Goal: Task Accomplishment & Management: Manage account settings

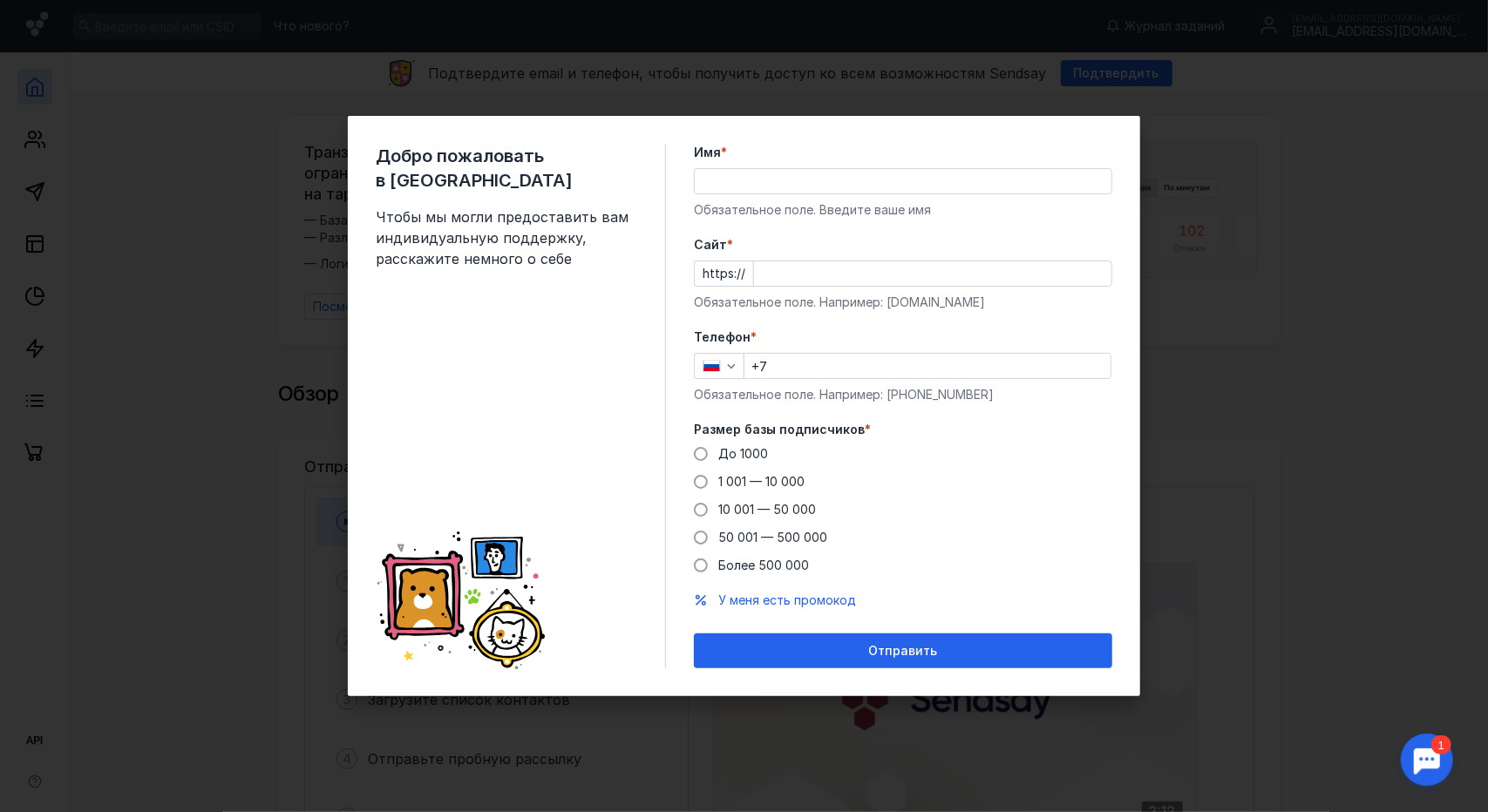
click at [758, 184] on input "Имя *" at bounding box center [903, 181] width 417 height 24
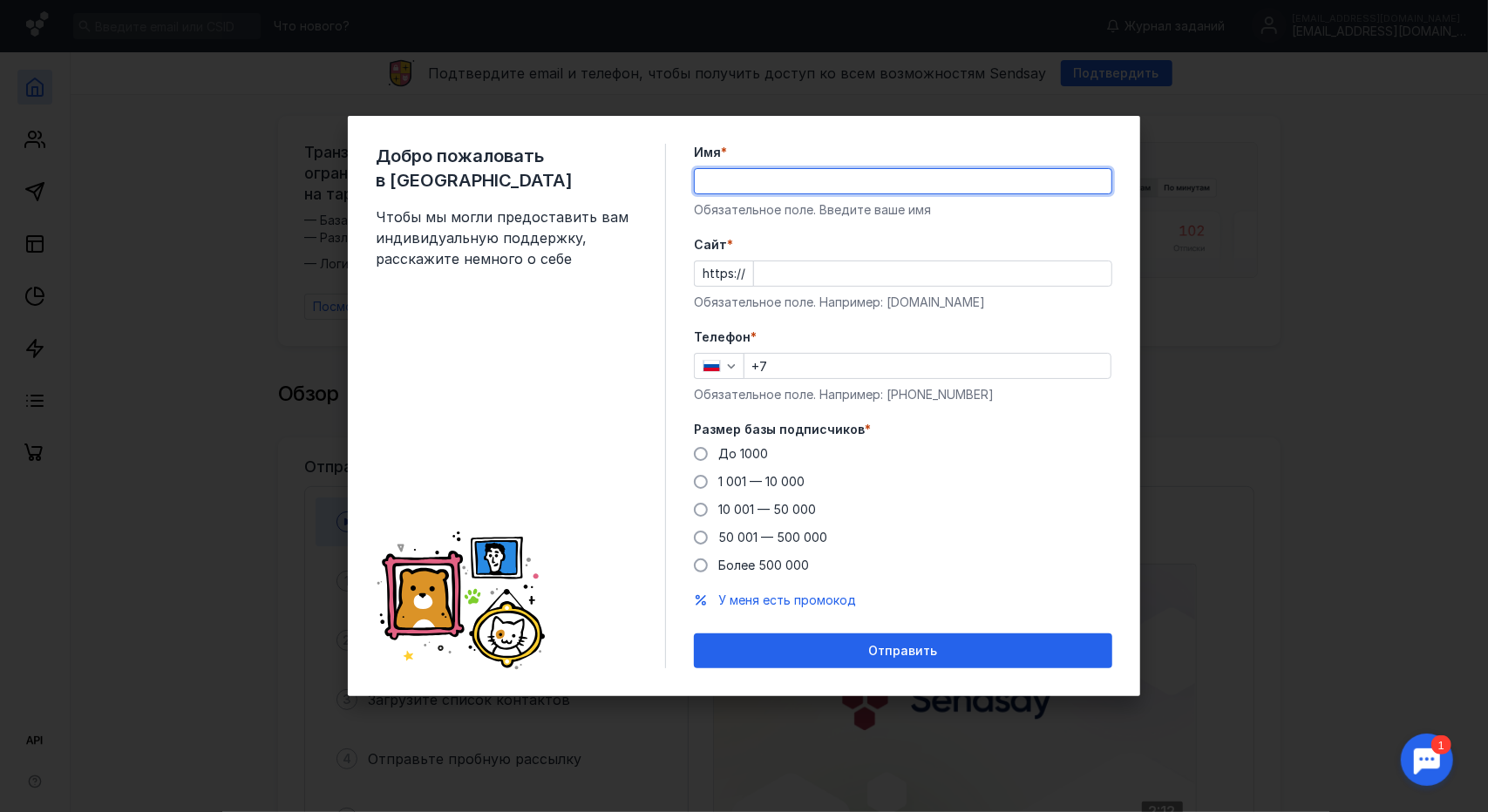
type input "F"
type input "[PERSON_NAME]"
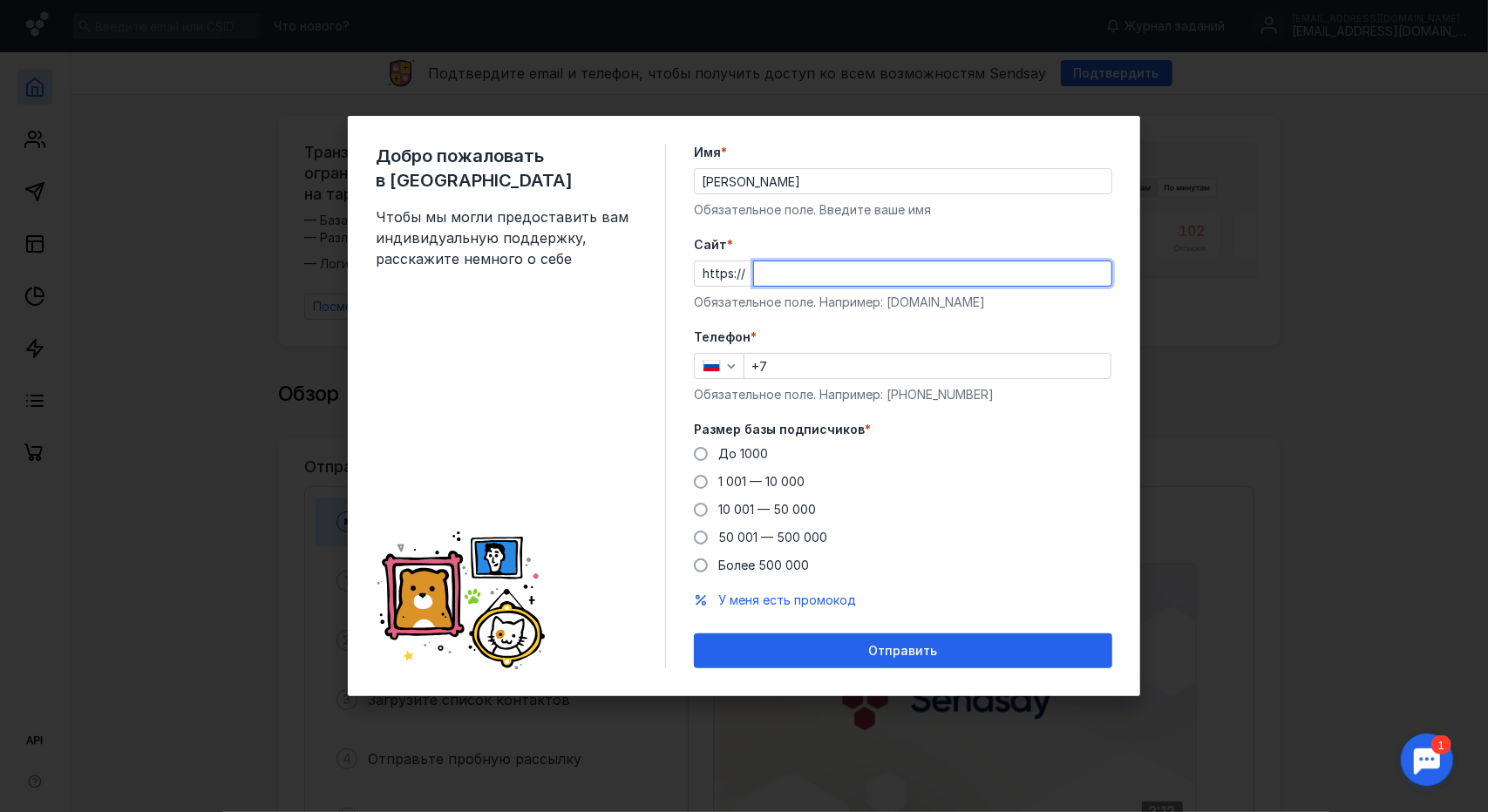
click at [812, 262] on input "Cайт *" at bounding box center [933, 273] width 358 height 24
type input "ш"
type input "[DOMAIN_NAME]"
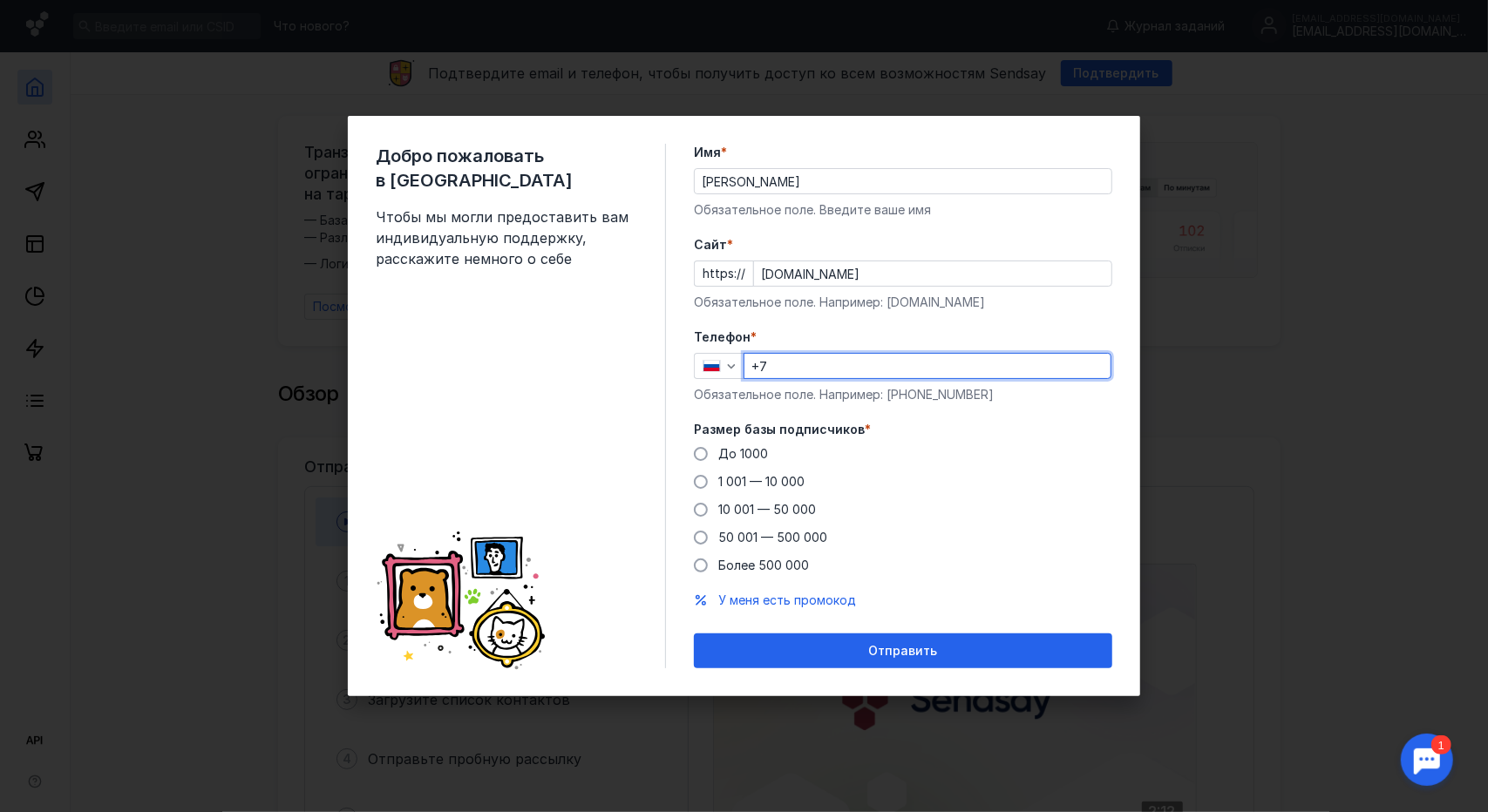
click at [846, 360] on input "+7" at bounding box center [927, 366] width 366 height 24
type input "[PHONE_NUMBER]"
click at [793, 536] on span "50 001 — 500 000" at bounding box center [772, 537] width 109 height 15
click at [0, 0] on input "50 001 — 500 000" at bounding box center [0, 0] width 0 height 0
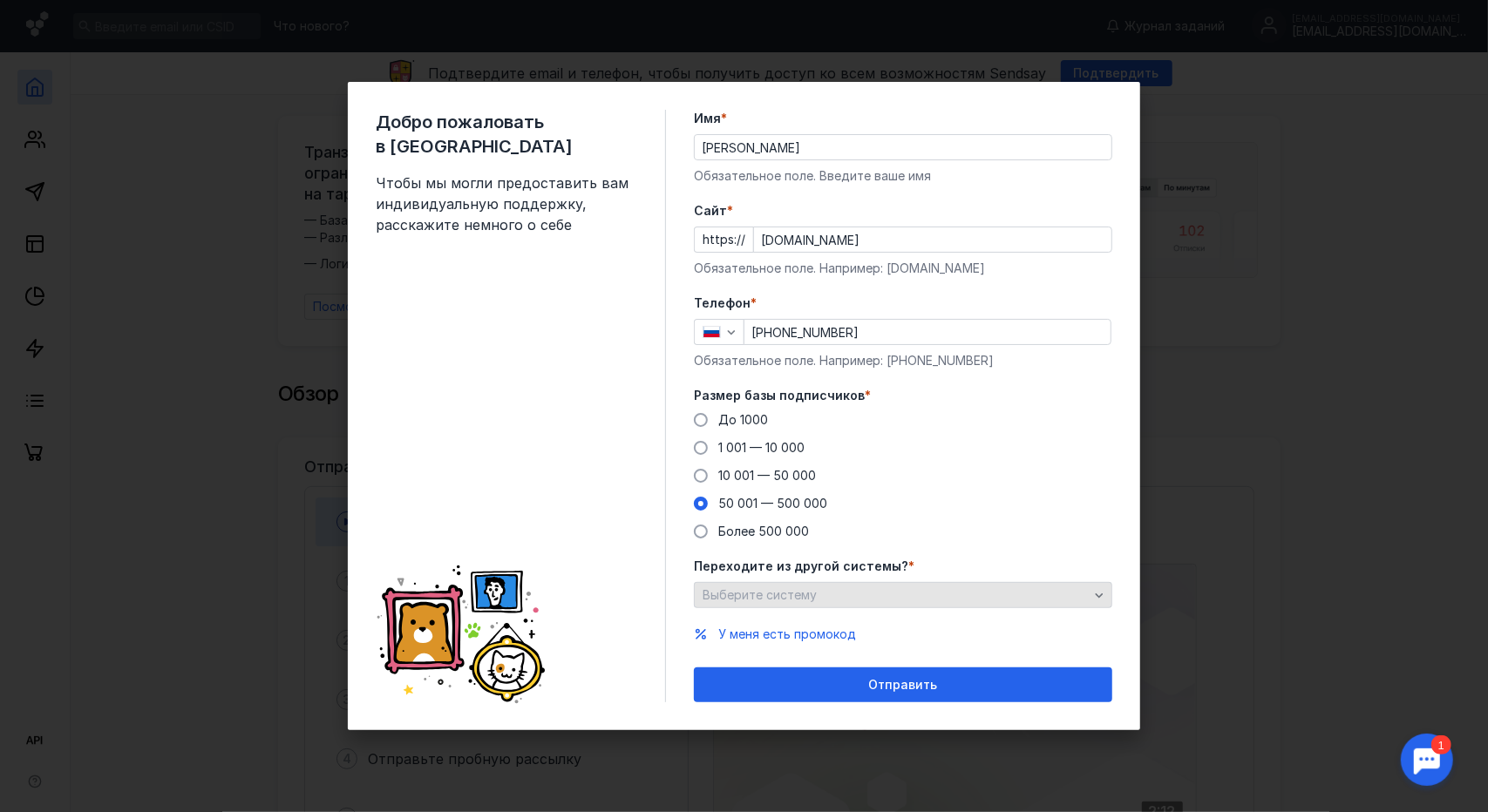
click at [891, 596] on div "Выберите систему" at bounding box center [896, 596] width 395 height 15
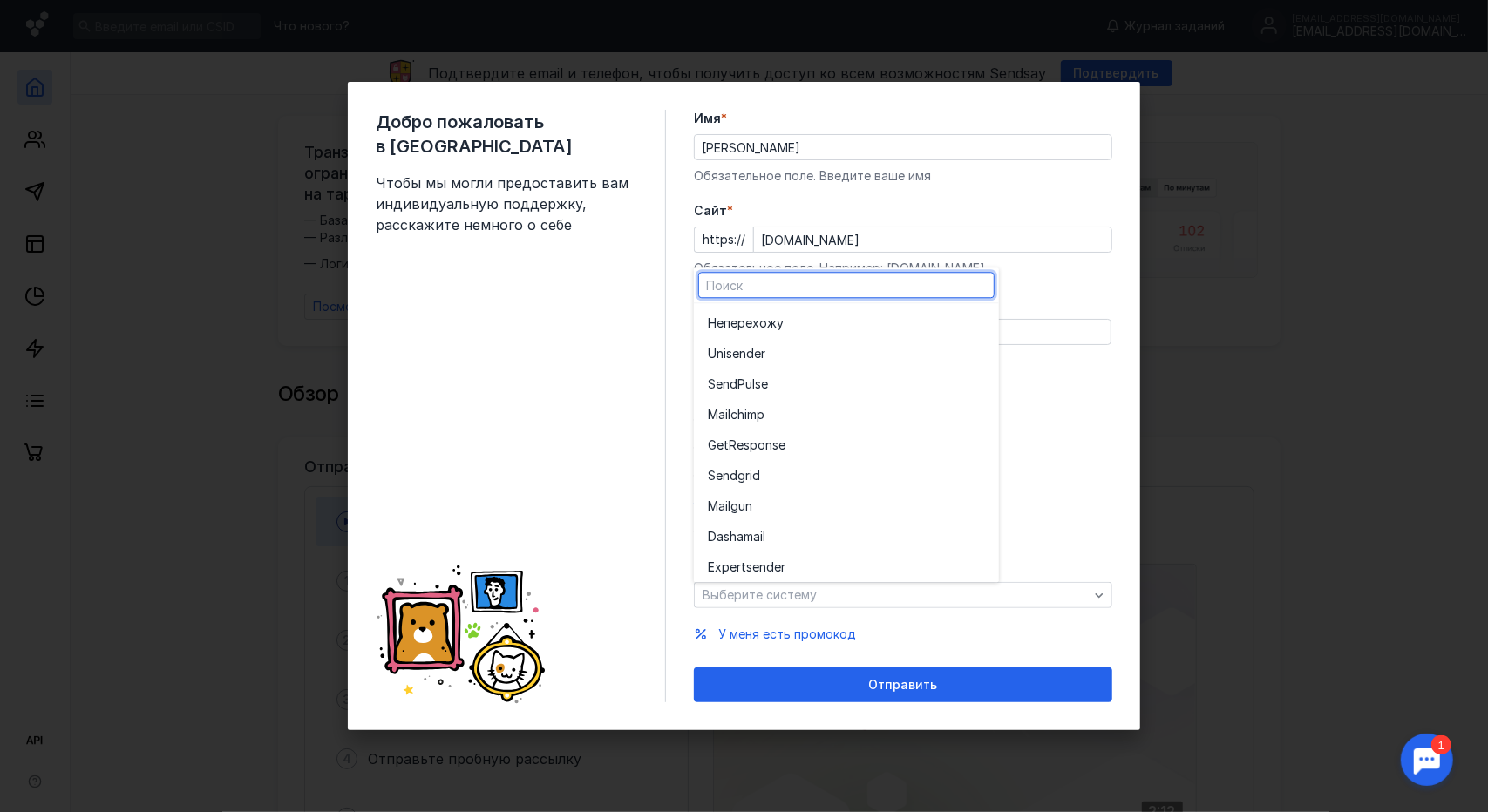
click at [471, 406] on div "Добро пожаловать в Sendsay Чтобы мы могли предоставить вам индивидуальную подде…" at bounding box center [520, 406] width 290 height 593
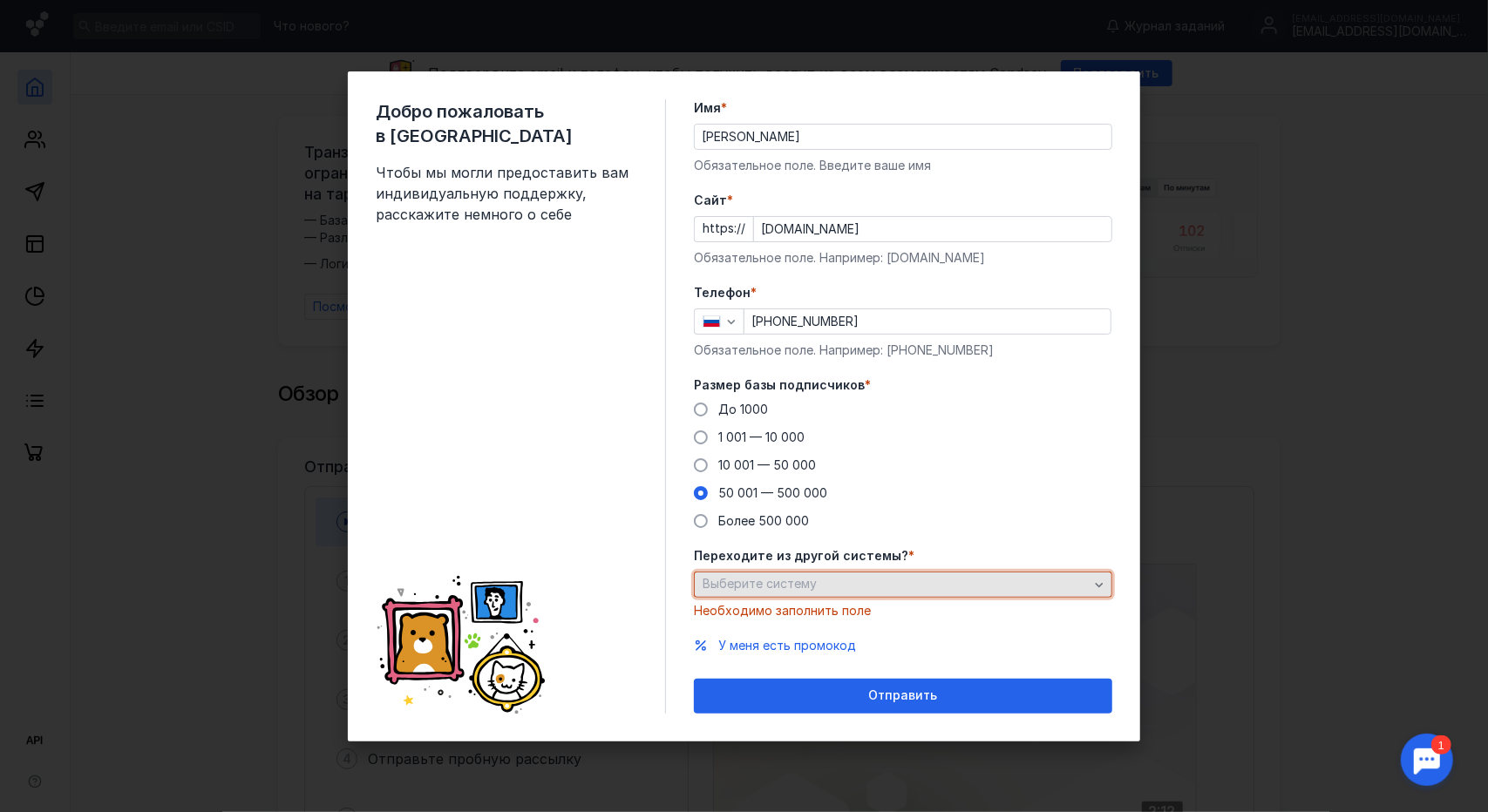
click at [854, 580] on div "Выберите систему" at bounding box center [896, 584] width 395 height 15
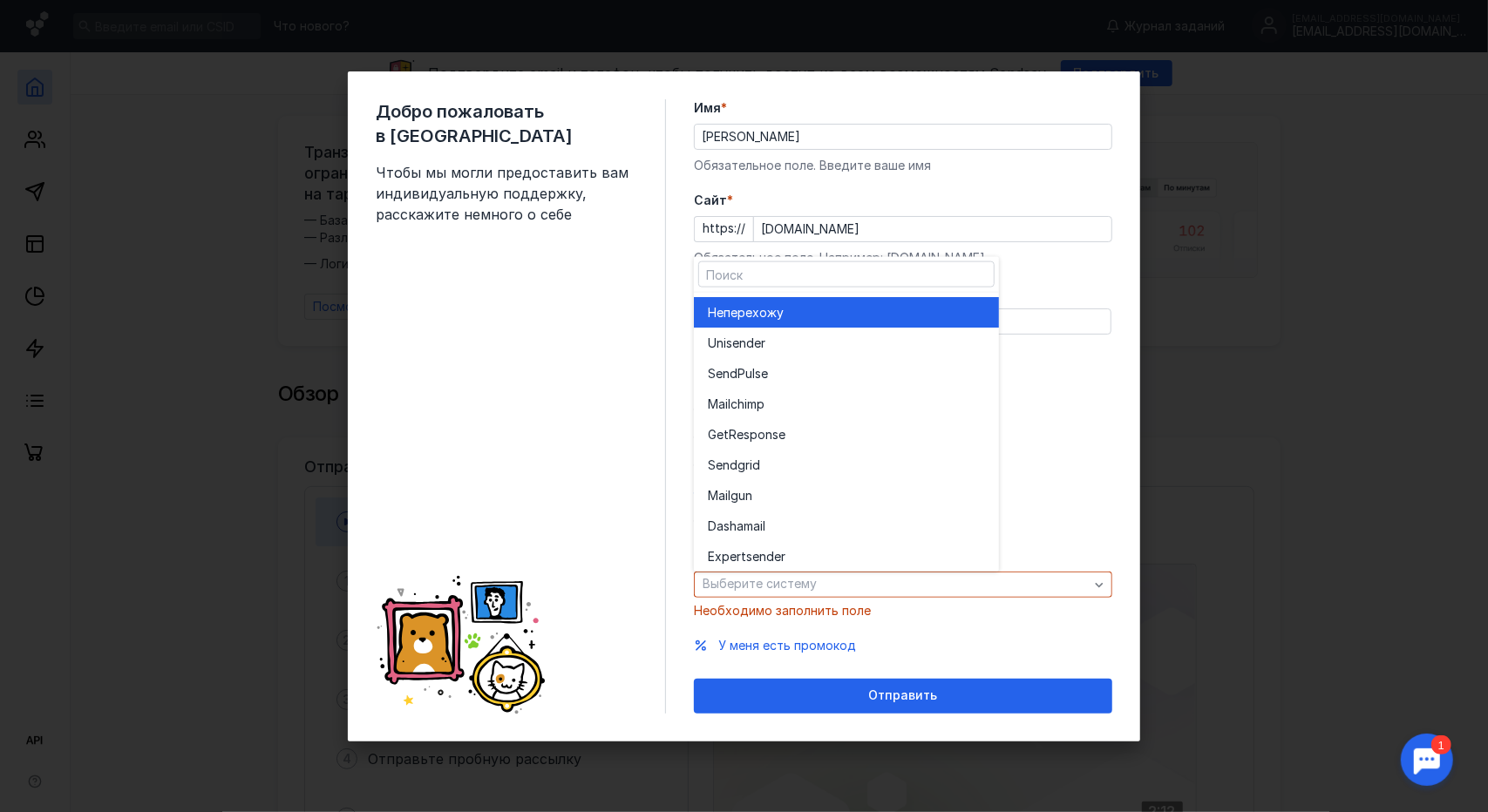
click at [826, 310] on div "Не перехожу" at bounding box center [846, 311] width 277 height 17
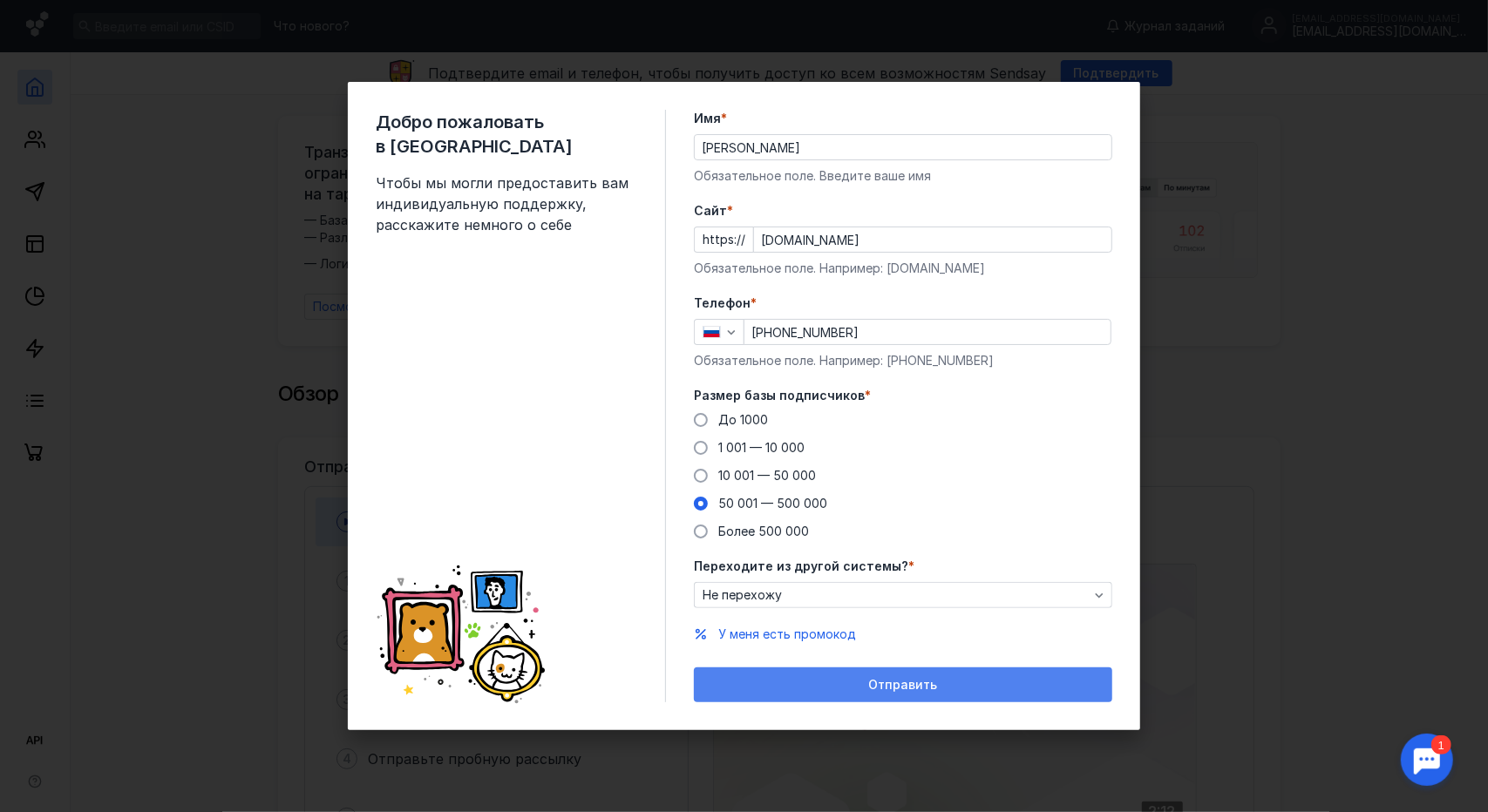
click at [974, 682] on div "Отправить" at bounding box center [903, 685] width 401 height 15
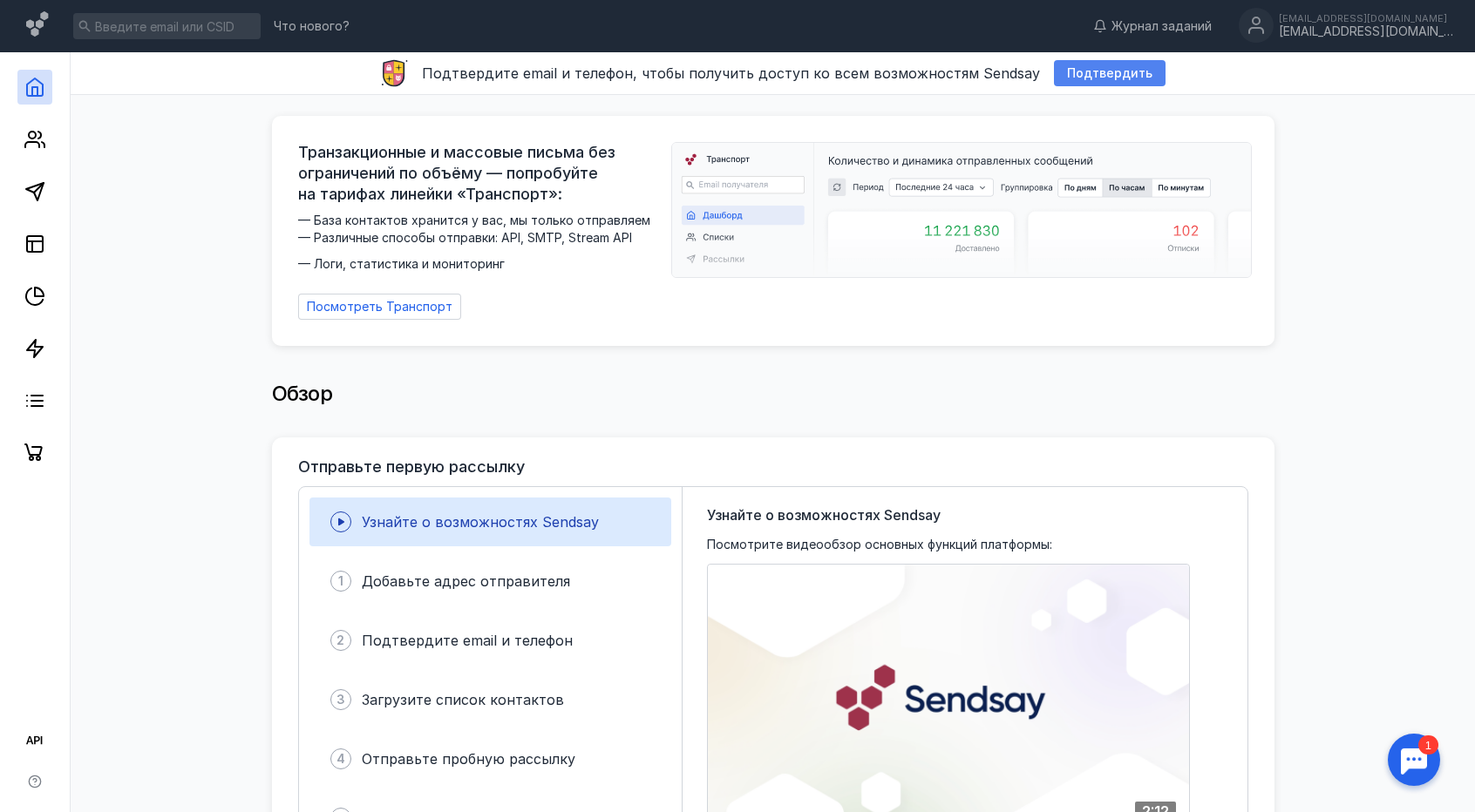
click at [1080, 71] on span "Подтвердить" at bounding box center [1110, 73] width 86 height 15
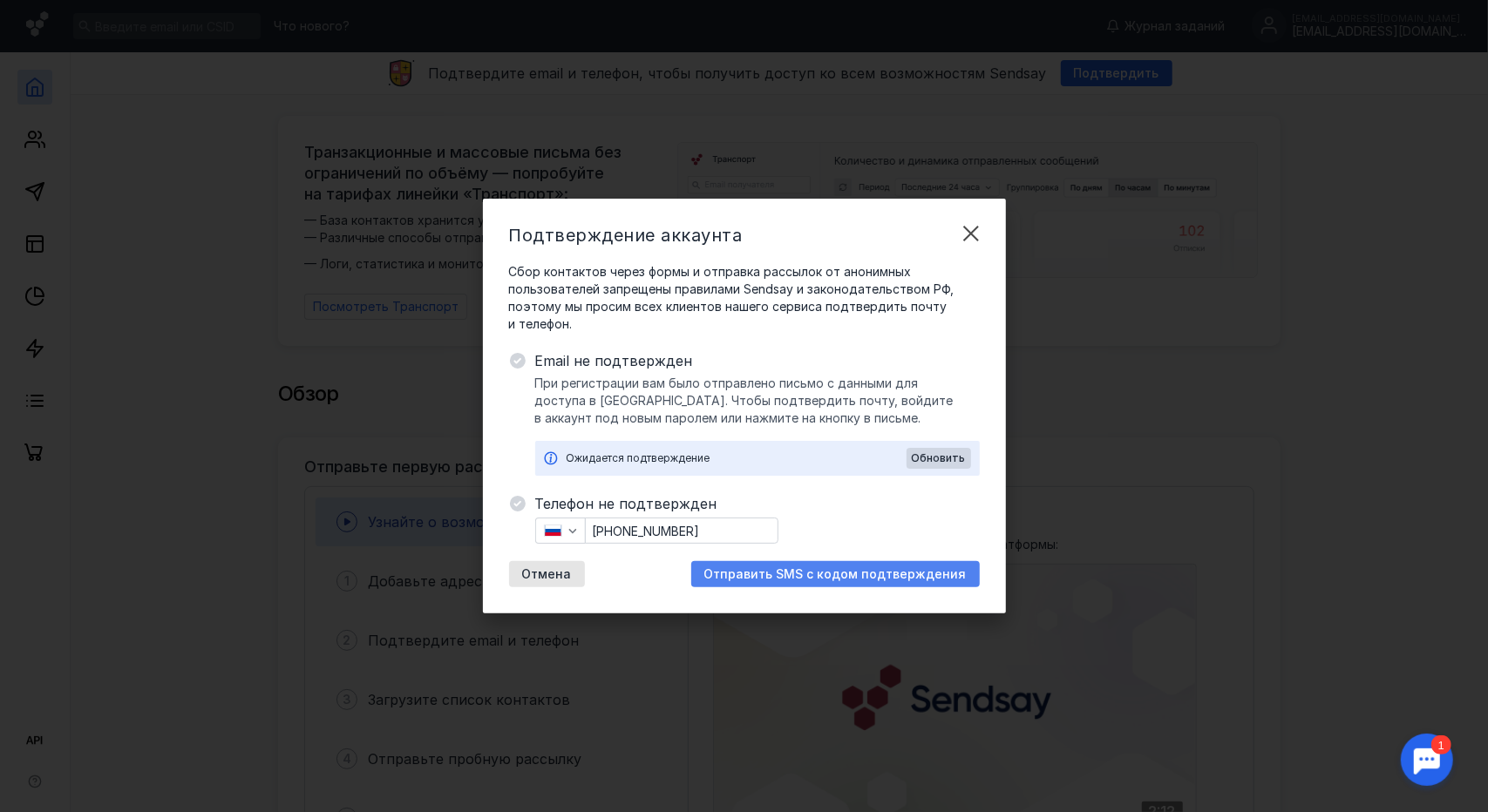
click at [807, 568] on span "Отправить SMS с кодом подтверждения" at bounding box center [835, 575] width 262 height 15
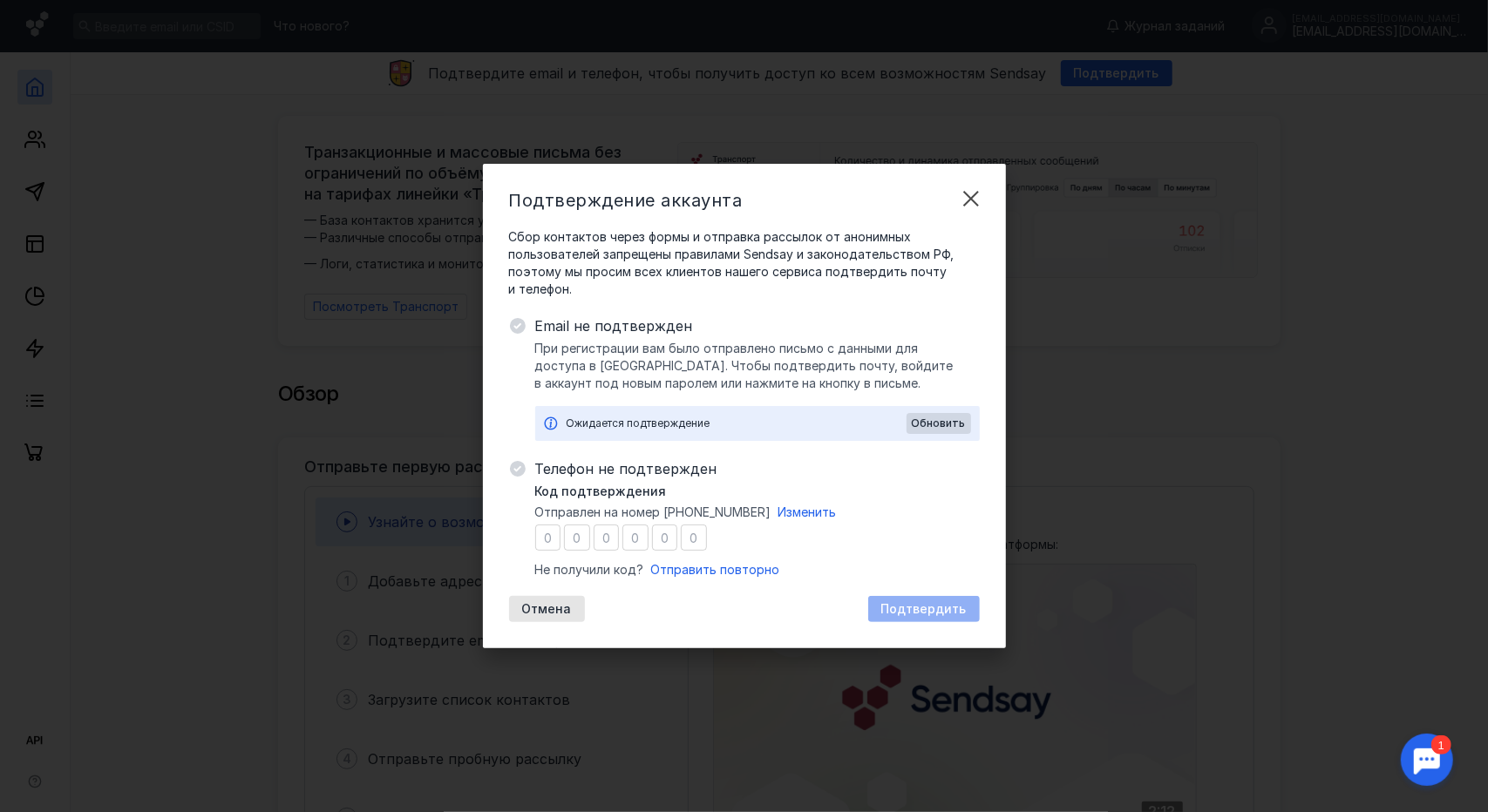
type input "8"
type input "2"
type input "3"
type input "9"
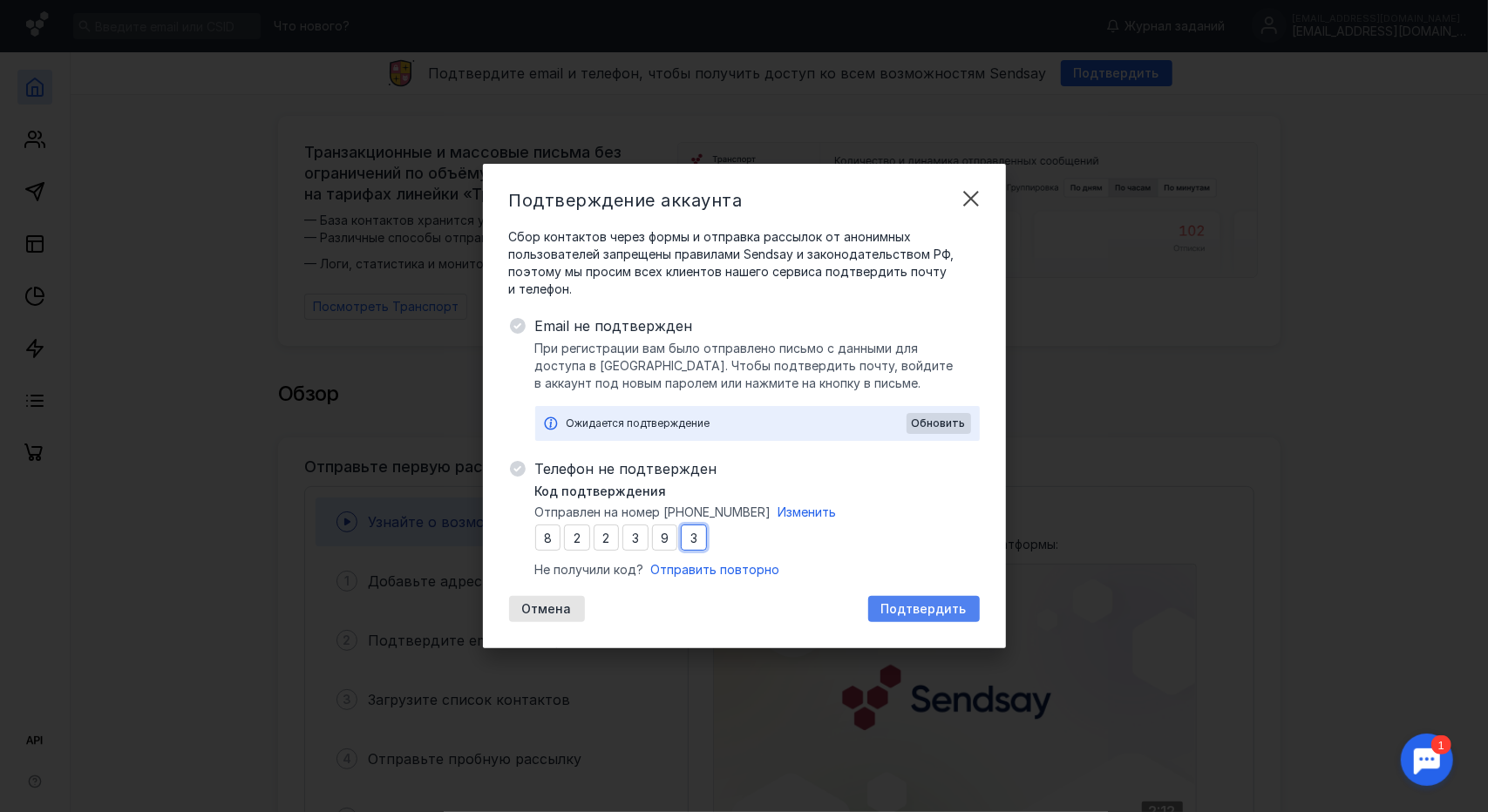
type input "3"
click at [942, 622] on div "Подтвердить" at bounding box center [924, 609] width 112 height 26
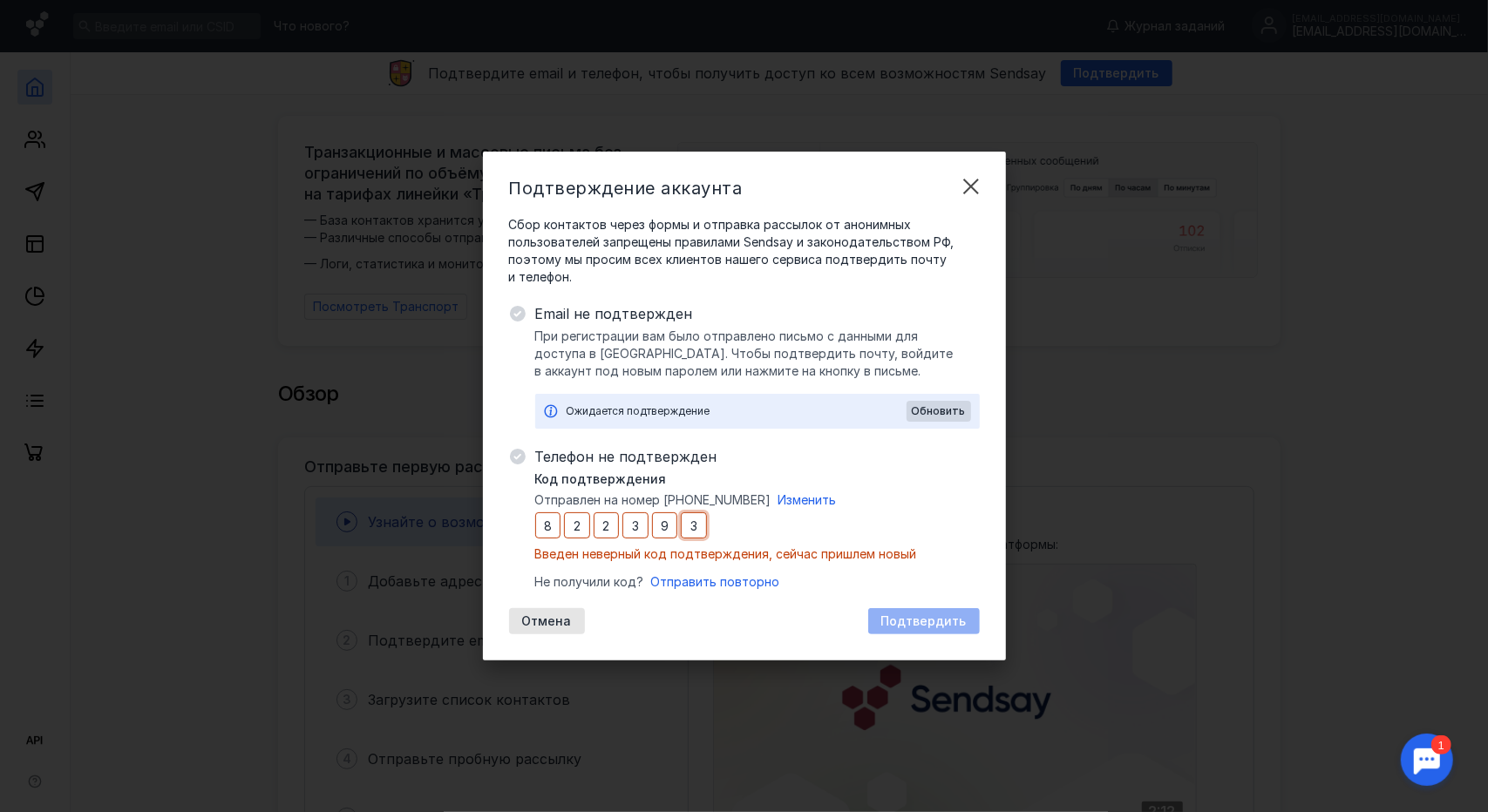
click at [701, 529] on input "3" at bounding box center [694, 525] width 26 height 26
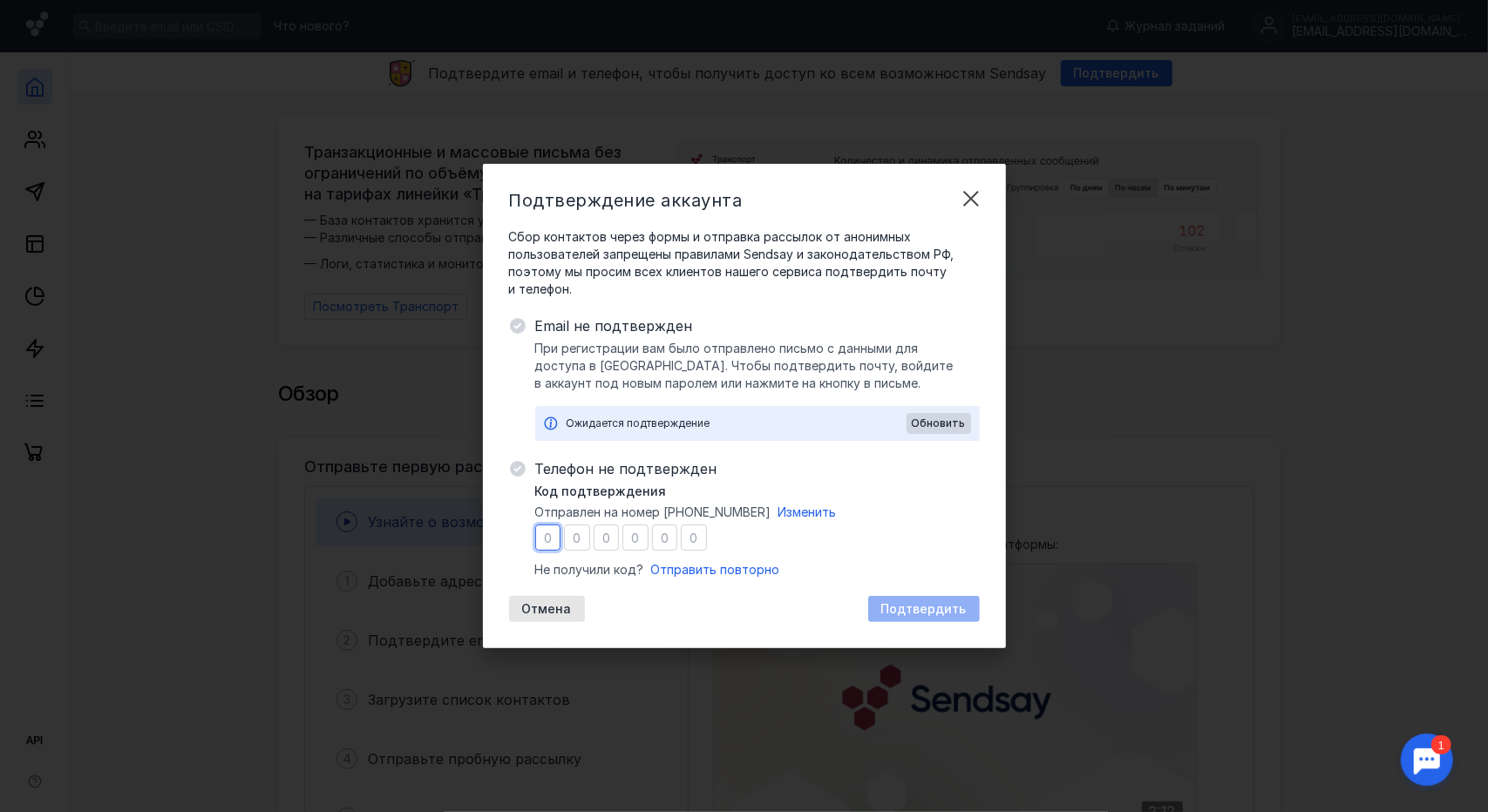
type input "6"
type input "0"
type input "1"
type input "4"
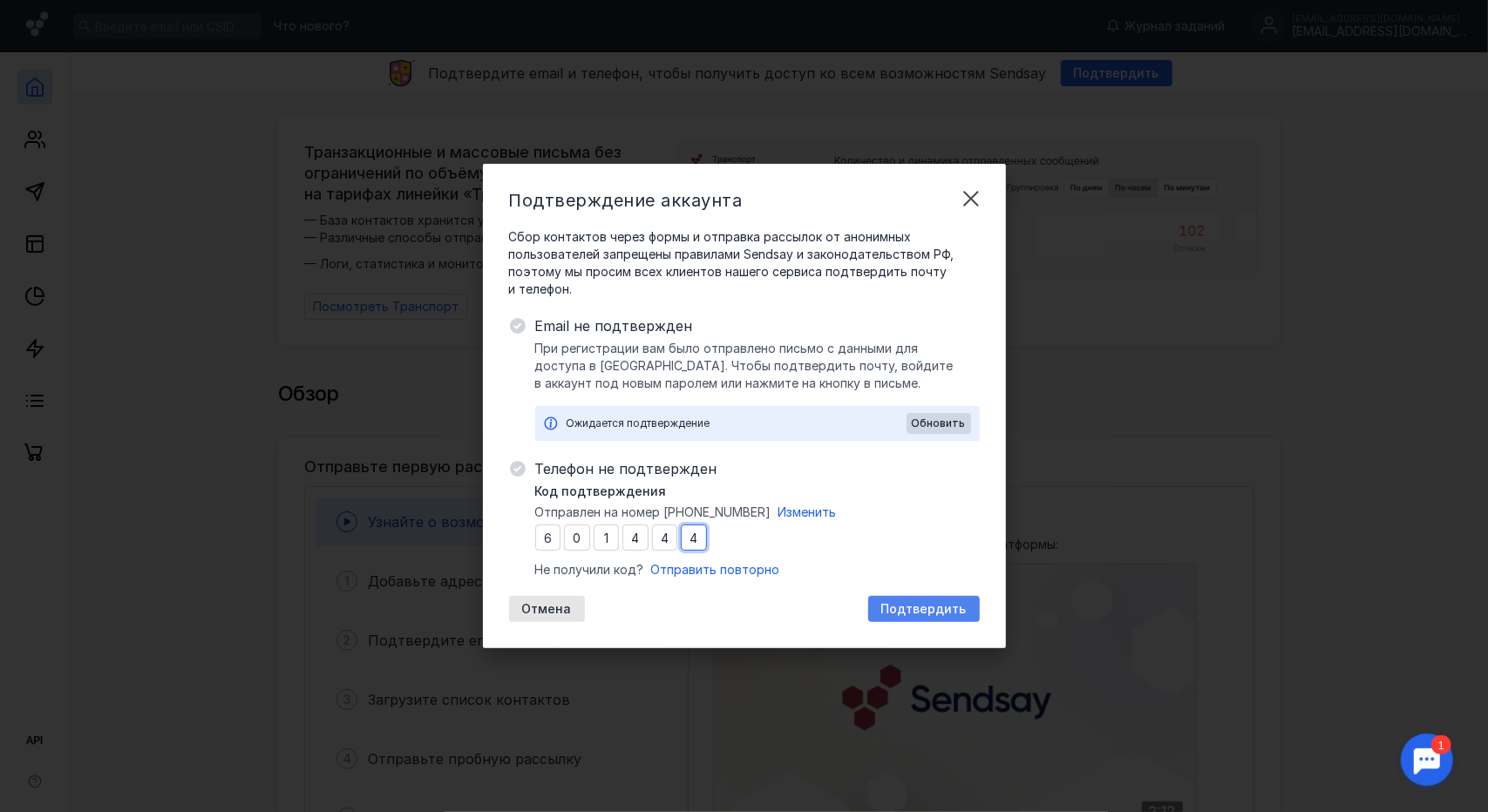
type input "4"
click at [905, 605] on span "Подтвердить" at bounding box center [925, 610] width 86 height 15
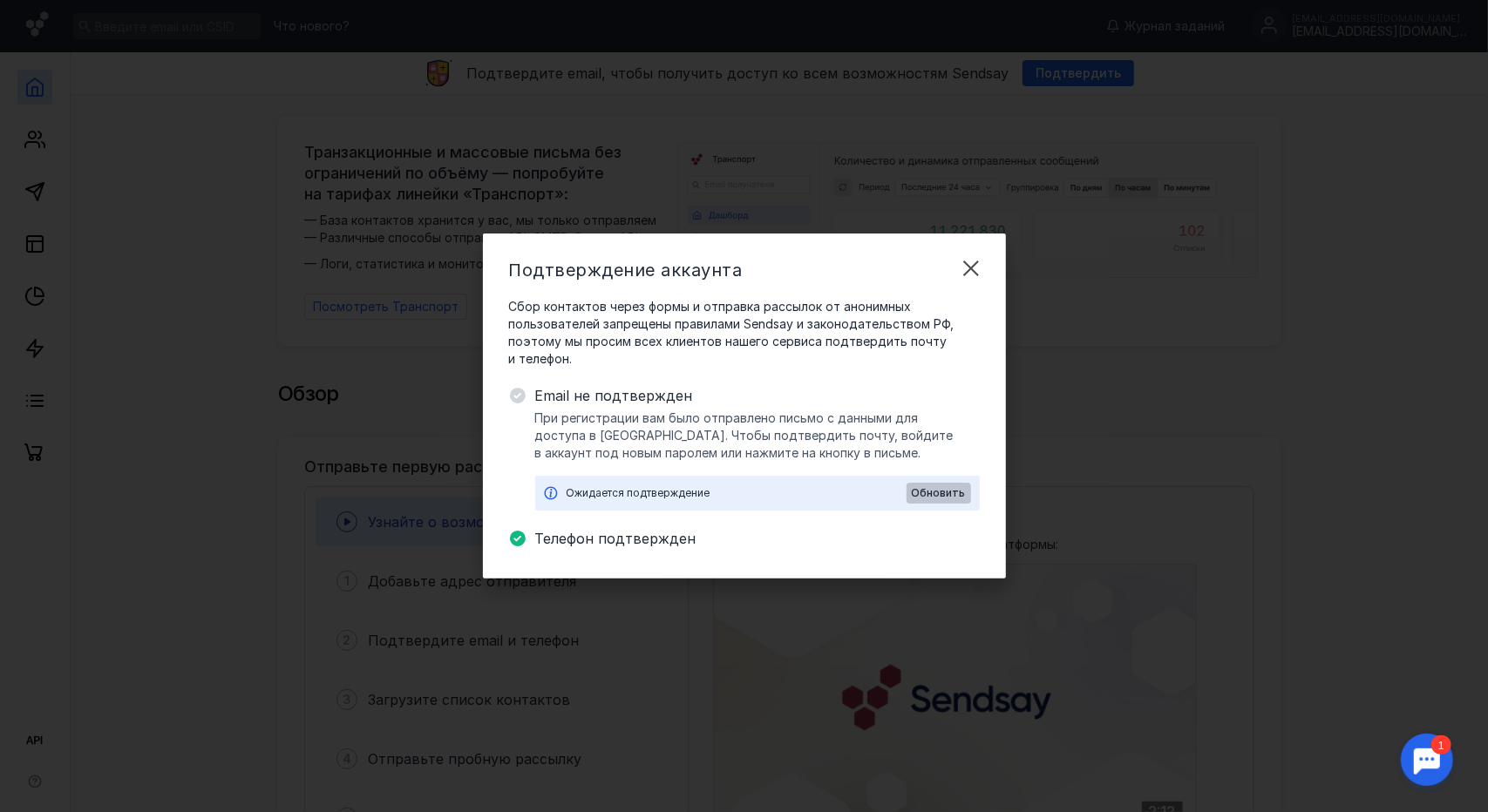
click at [944, 493] on span "Обновить" at bounding box center [939, 493] width 54 height 12
click at [931, 491] on span "Обновить" at bounding box center [939, 493] width 54 height 12
click at [935, 498] on span "Обновить" at bounding box center [939, 493] width 54 height 12
click at [940, 491] on span "Обновить" at bounding box center [939, 493] width 54 height 12
click at [939, 491] on span "Обновить" at bounding box center [939, 493] width 54 height 12
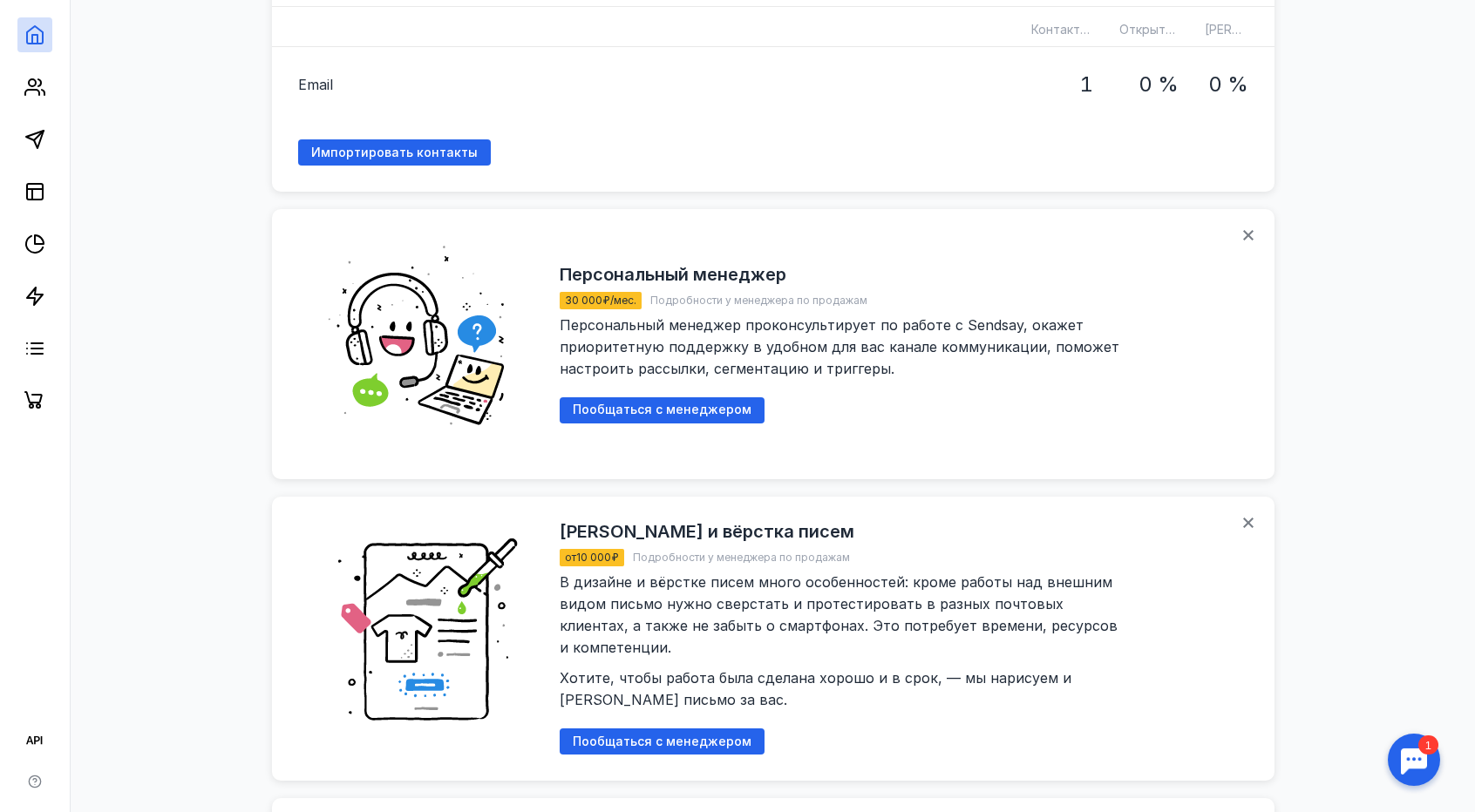
scroll to position [1569, 0]
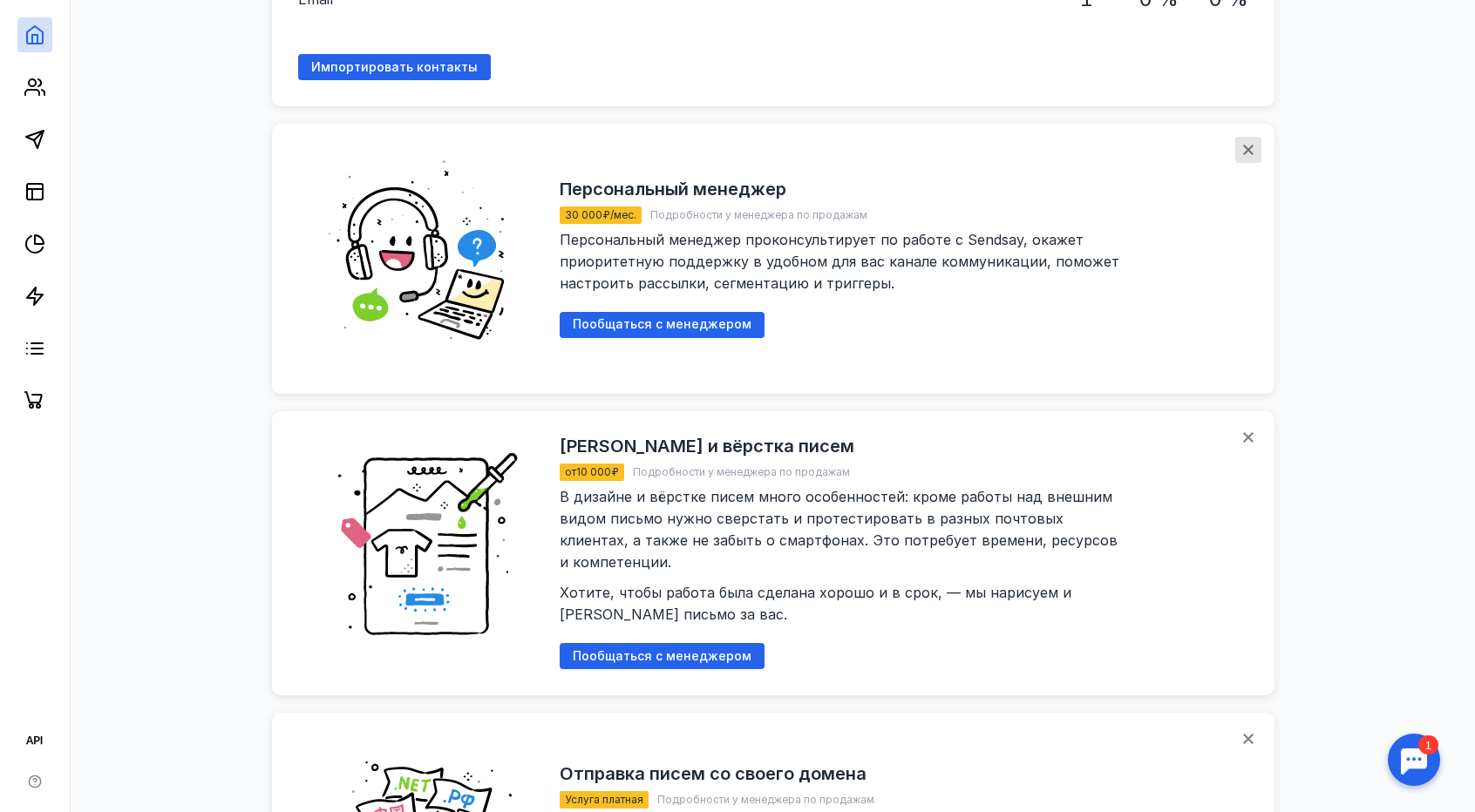
click at [1246, 142] on icon "button" at bounding box center [1249, 149] width 14 height 14
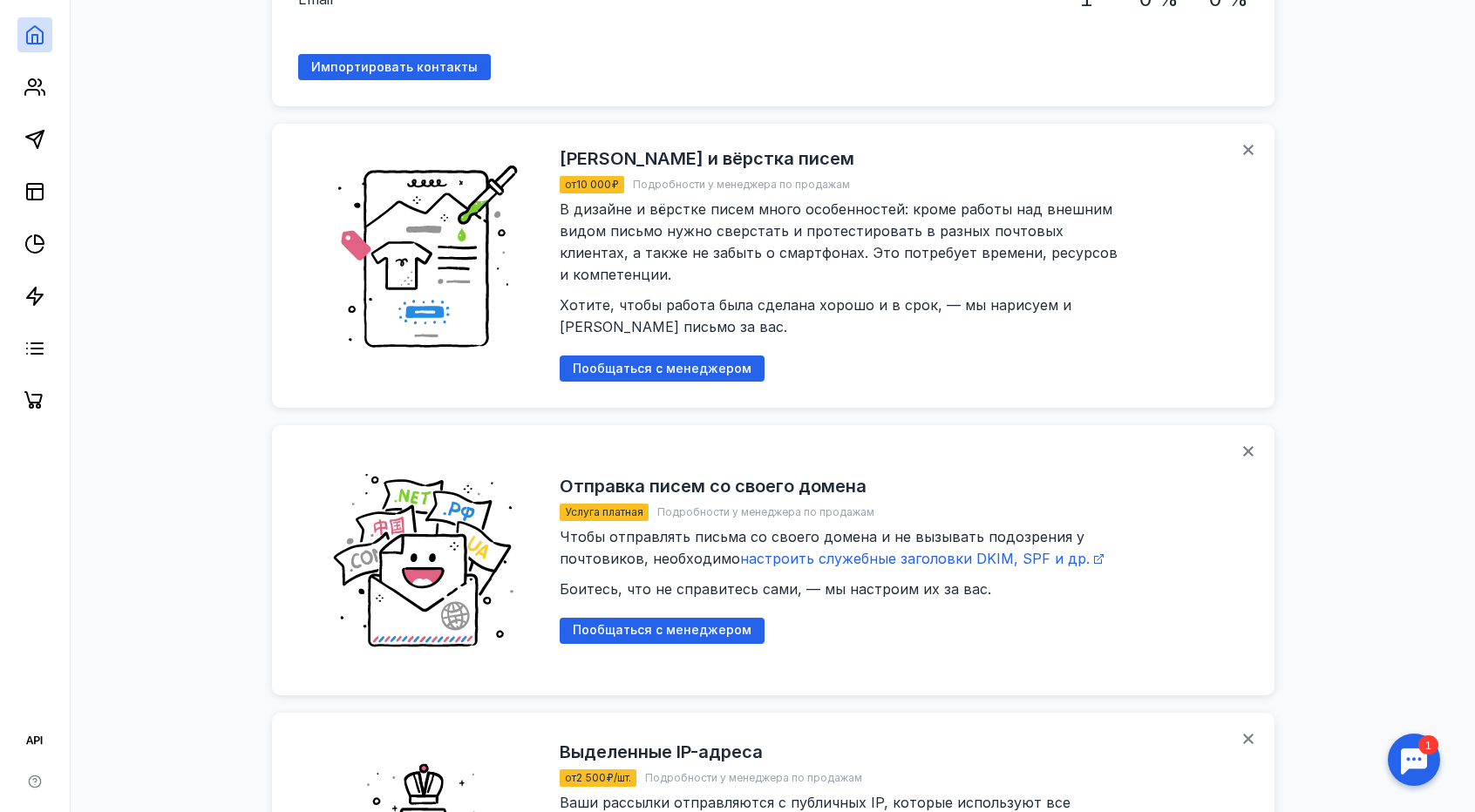
click at [1246, 142] on icon "button" at bounding box center [1249, 149] width 14 height 14
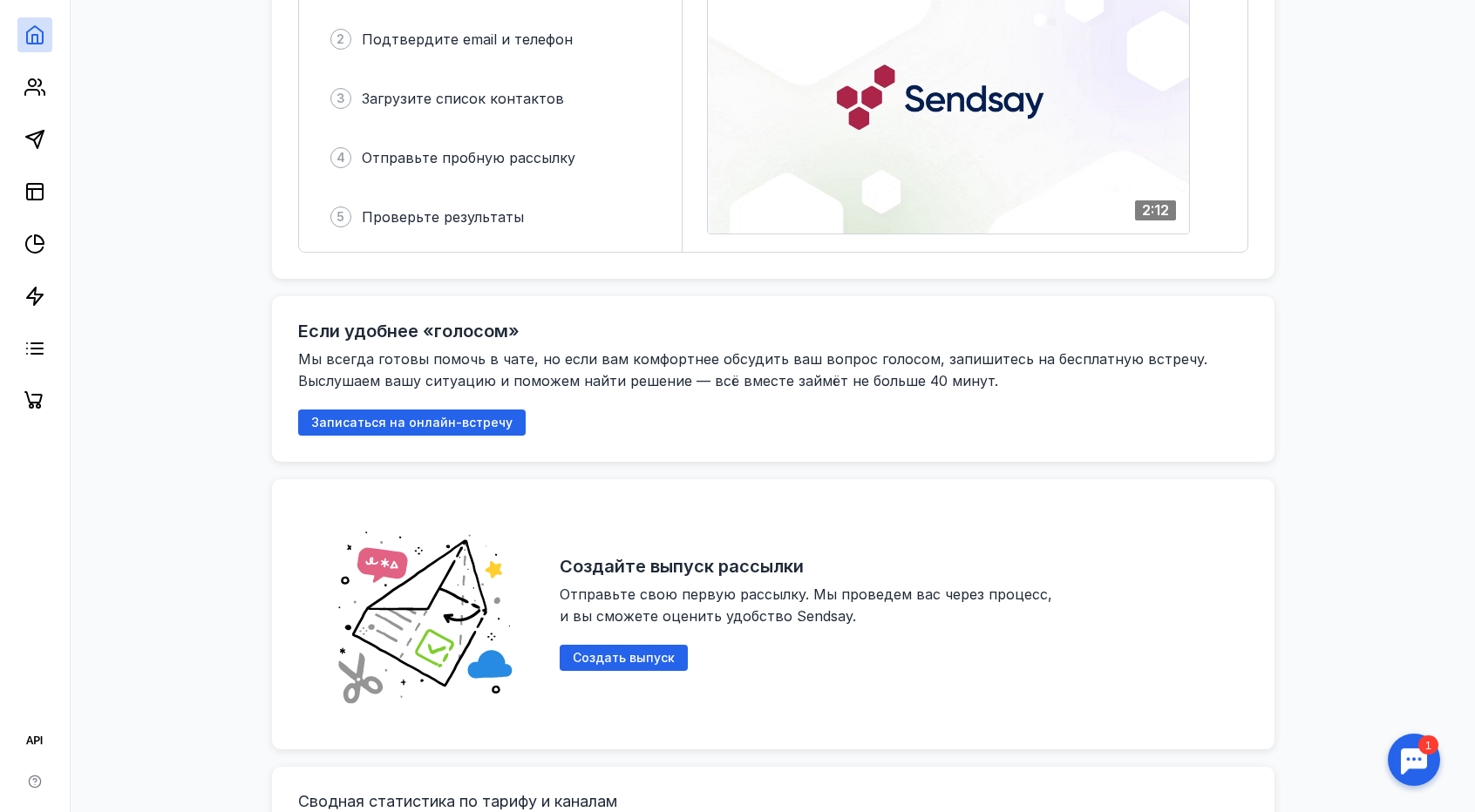
scroll to position [382, 0]
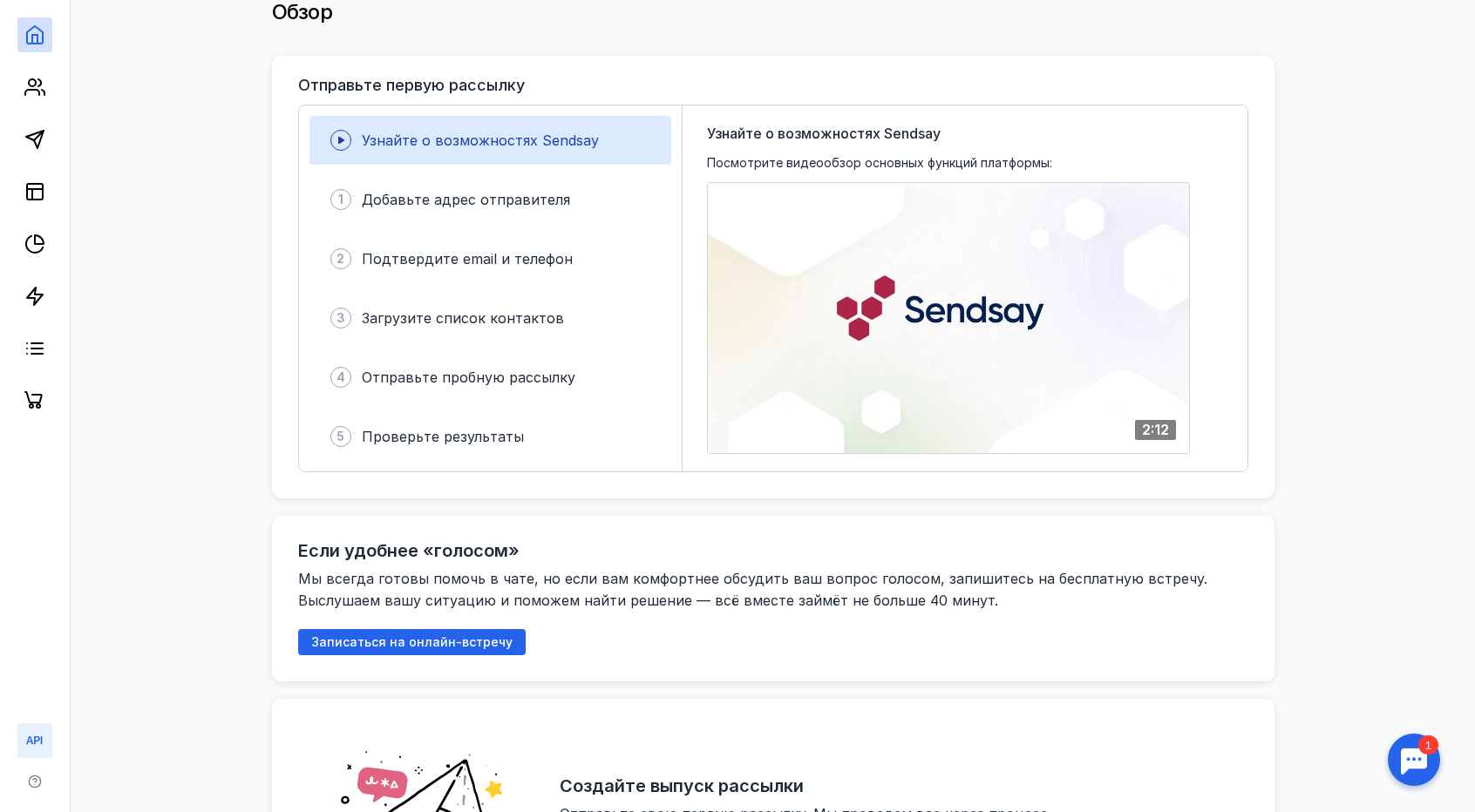
click at [33, 747] on icon at bounding box center [34, 740] width 21 height 21
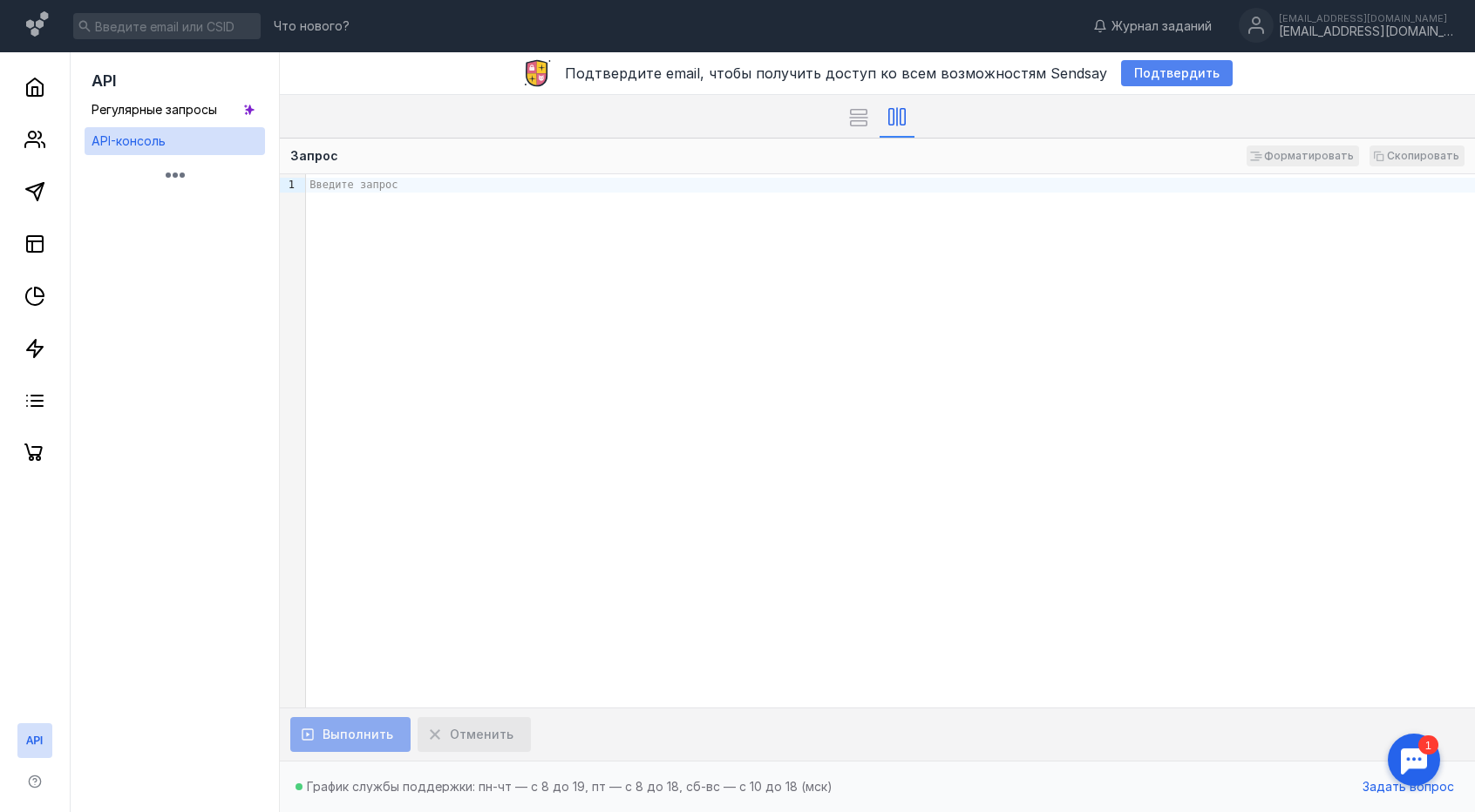
click at [1140, 70] on span "Подтвердить" at bounding box center [1177, 73] width 86 height 15
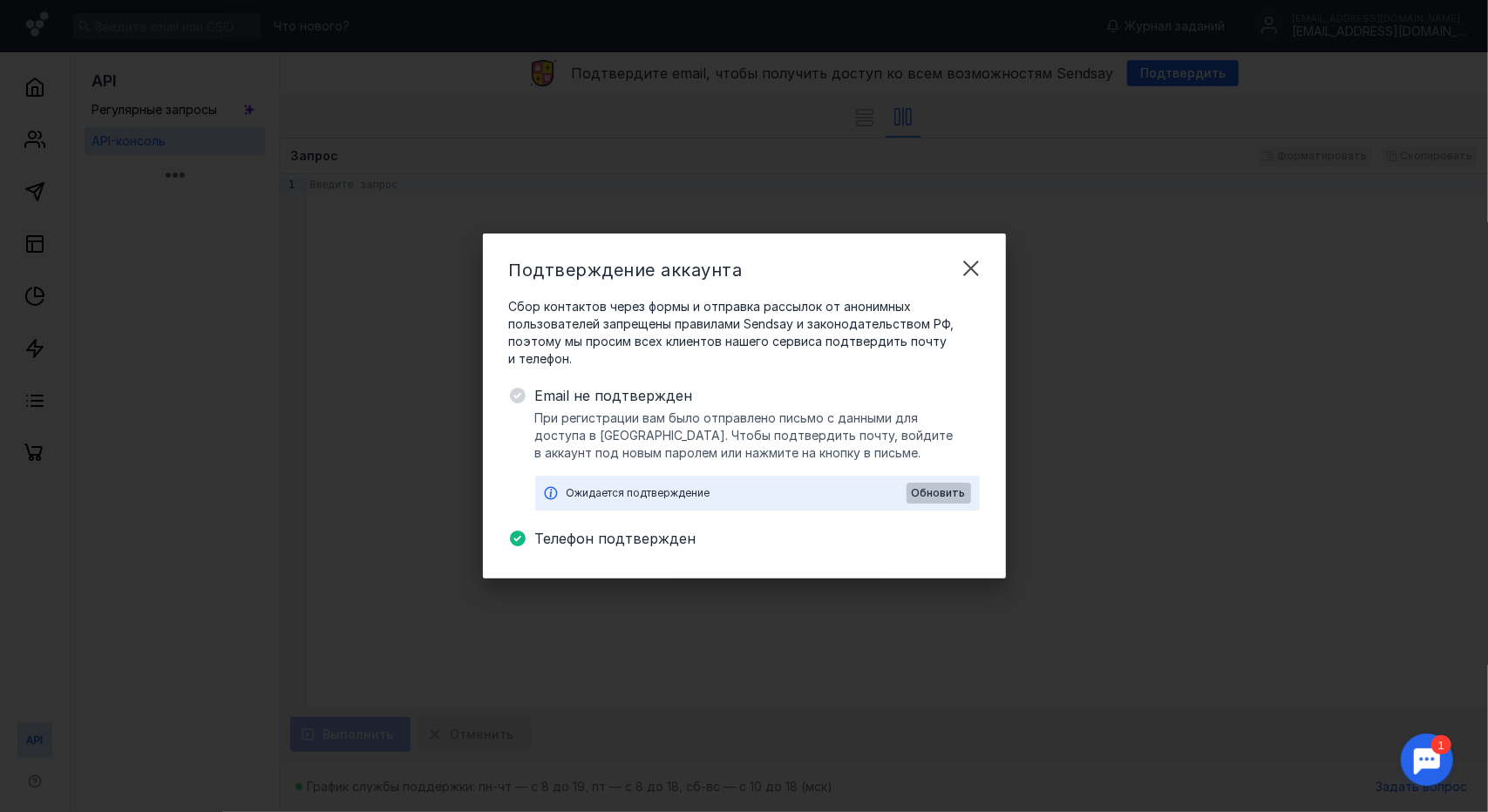
click at [941, 496] on span "Обновить" at bounding box center [939, 493] width 54 height 12
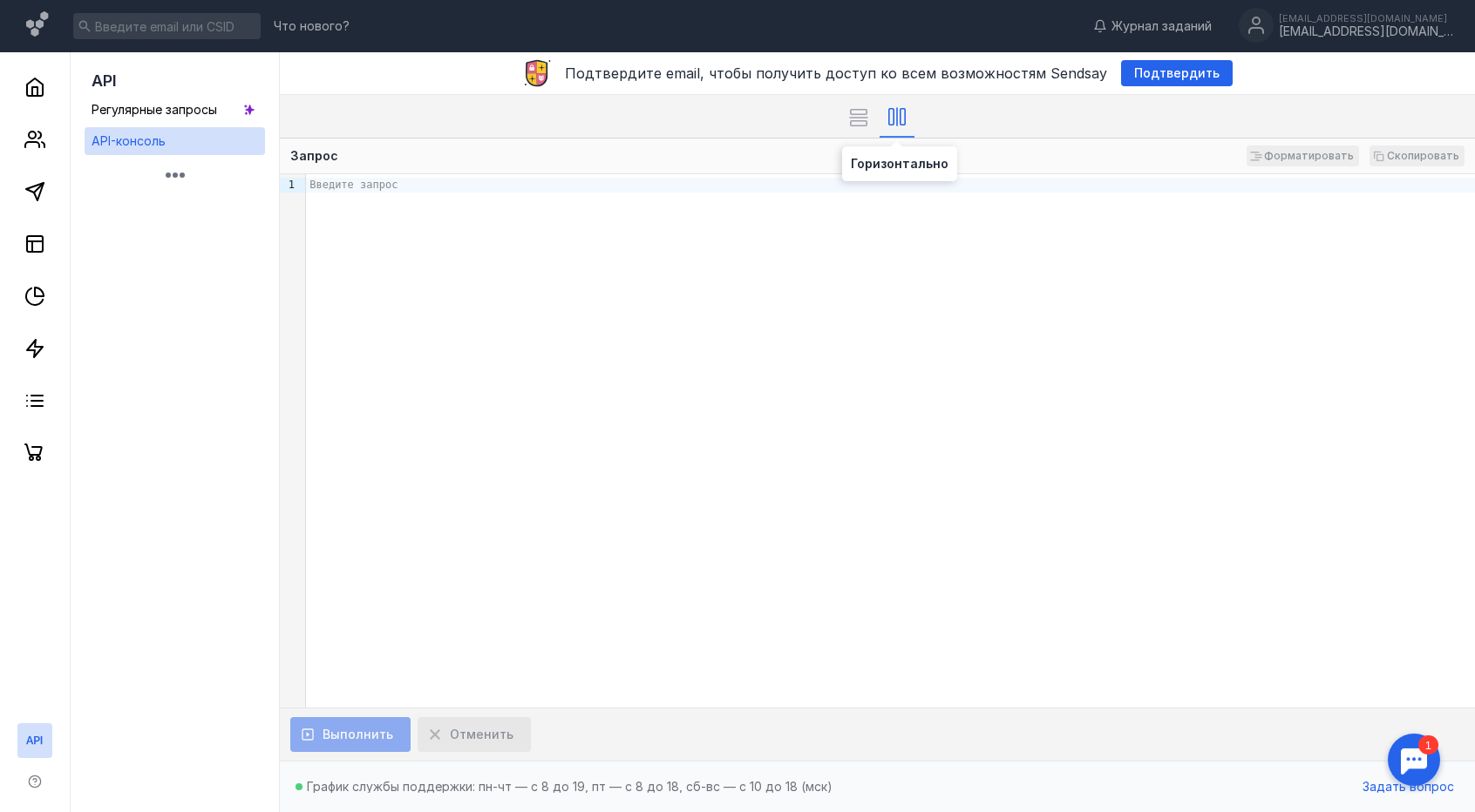
click at [882, 120] on div at bounding box center [897, 116] width 35 height 43
click at [864, 118] on icon at bounding box center [858, 118] width 17 height 0
click at [909, 118] on div at bounding box center [897, 116] width 35 height 43
click at [140, 108] on span "Регулярные запросы" at bounding box center [154, 109] width 126 height 15
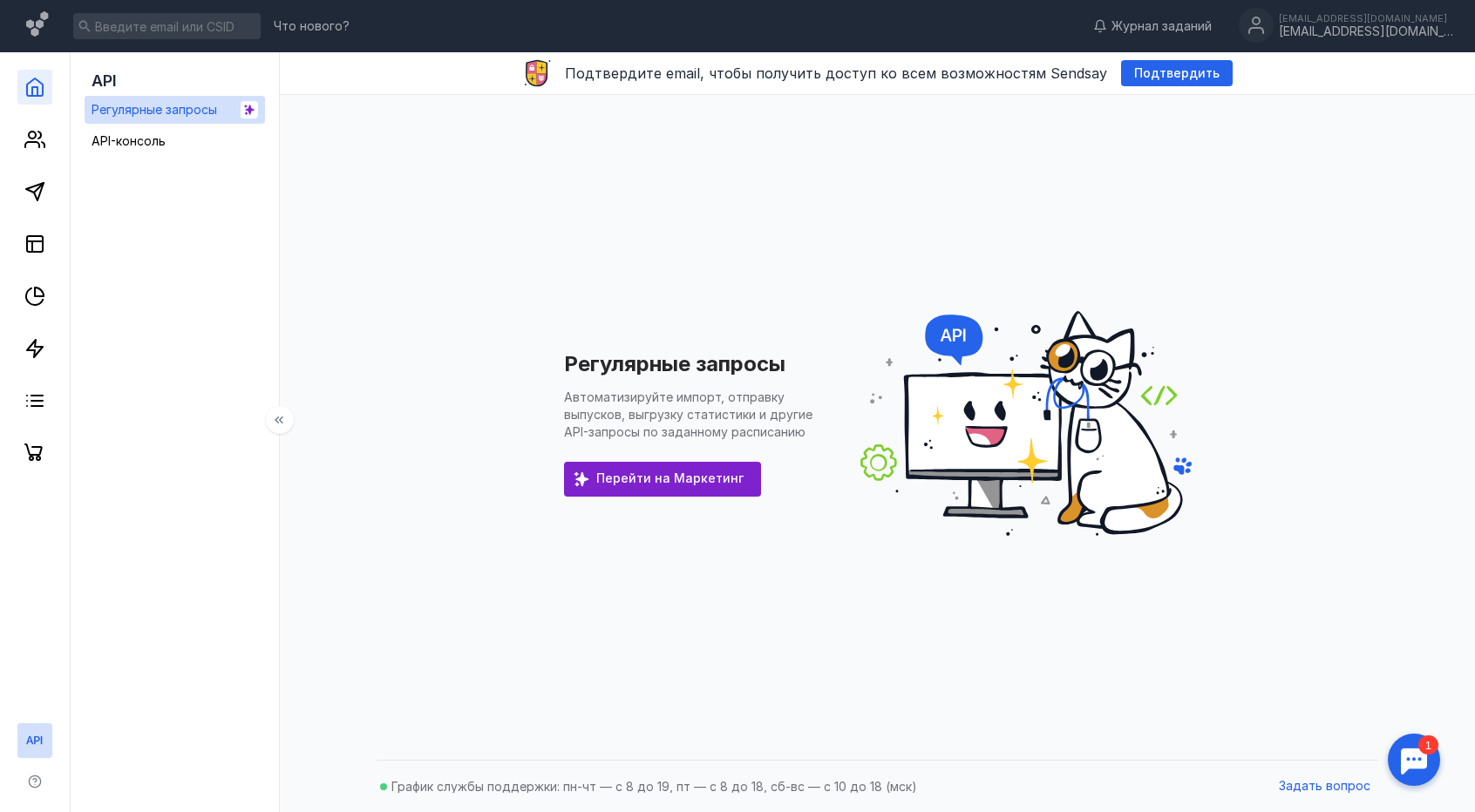
click at [45, 77] on link at bounding box center [34, 87] width 35 height 35
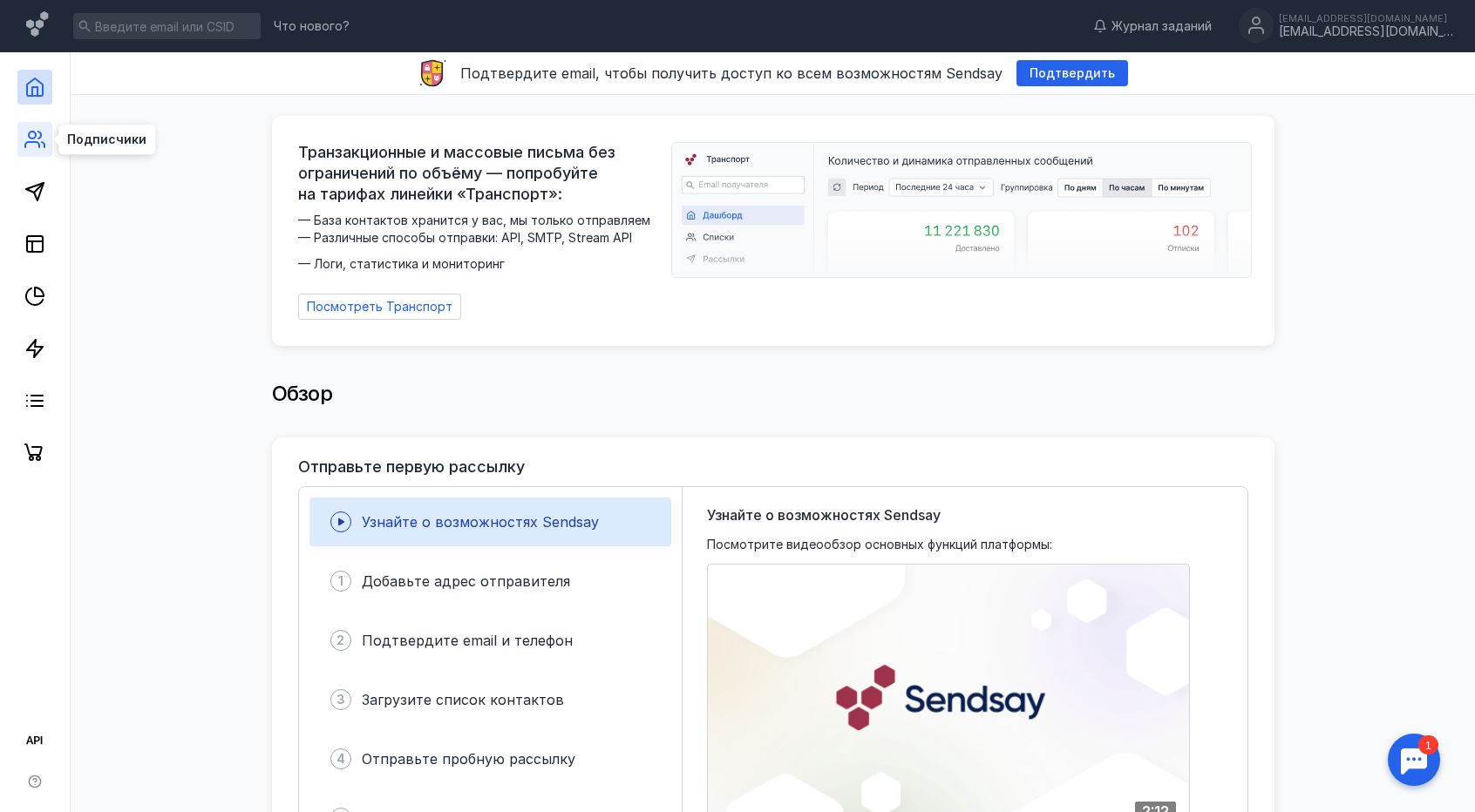
click at [35, 131] on icon at bounding box center [34, 138] width 21 height 21
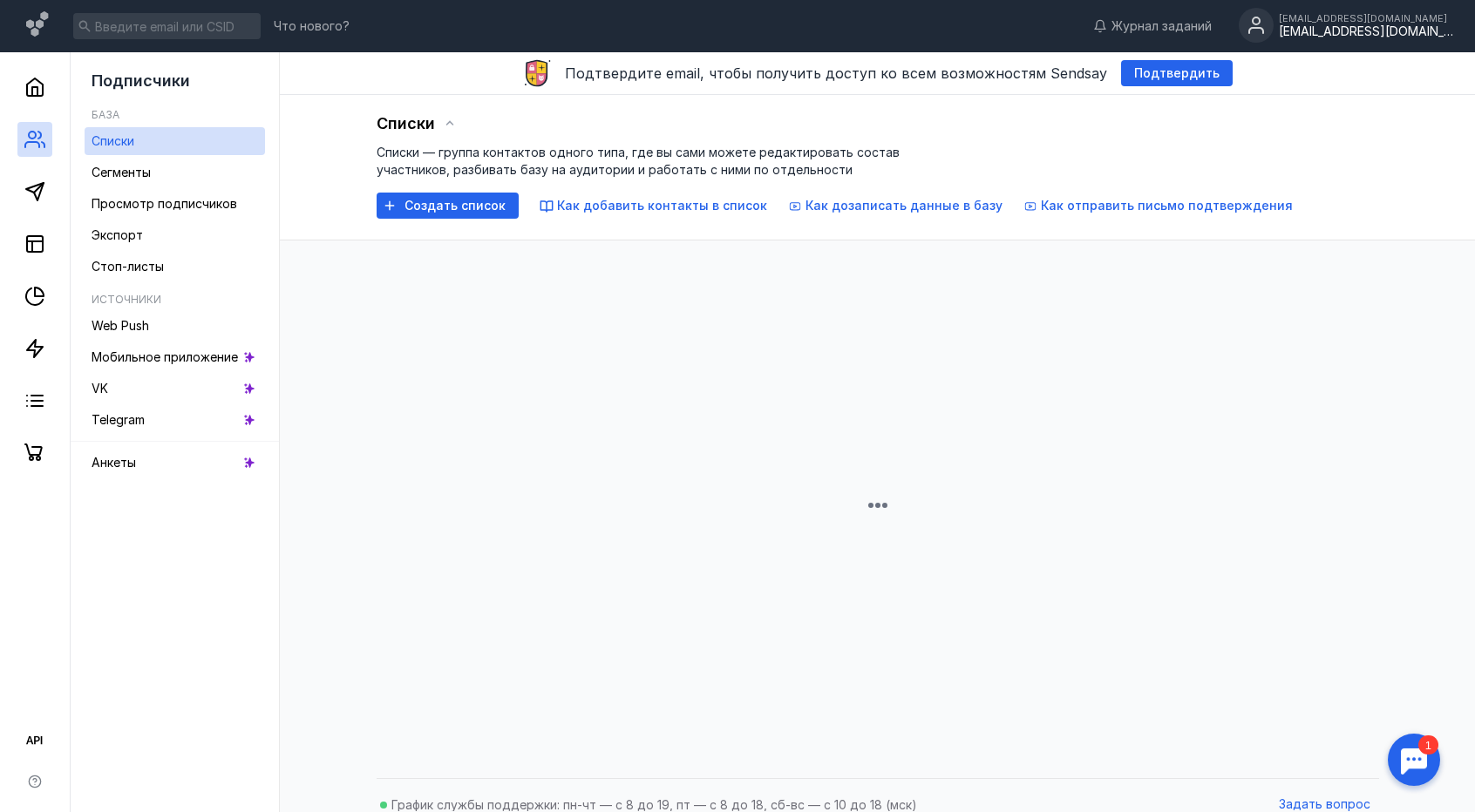
click at [1376, 21] on div "[EMAIL_ADDRESS][DOMAIN_NAME]" at bounding box center [1365, 18] width 174 height 10
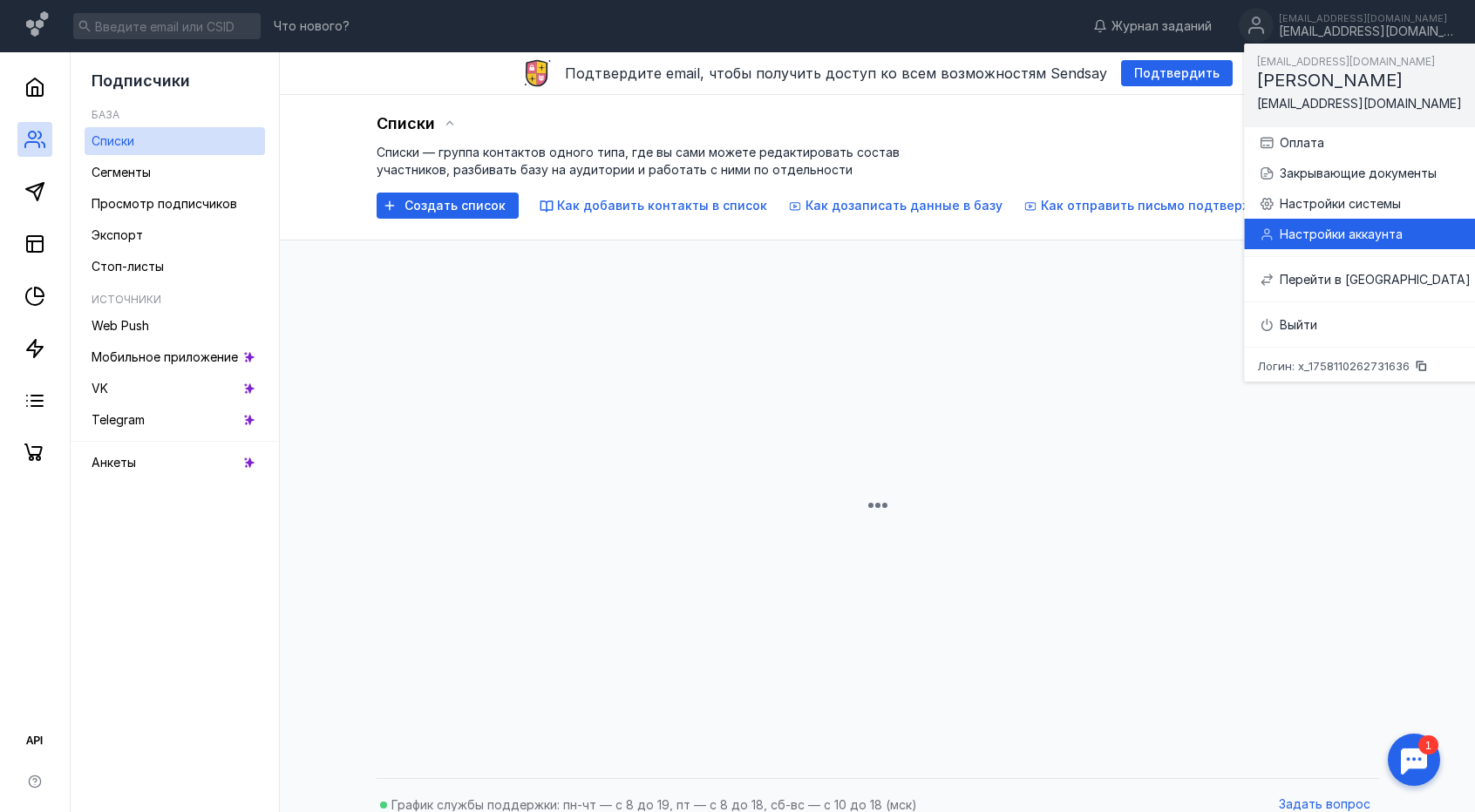
click at [1371, 233] on div "Настройки аккаунта" at bounding box center [1375, 234] width 191 height 17
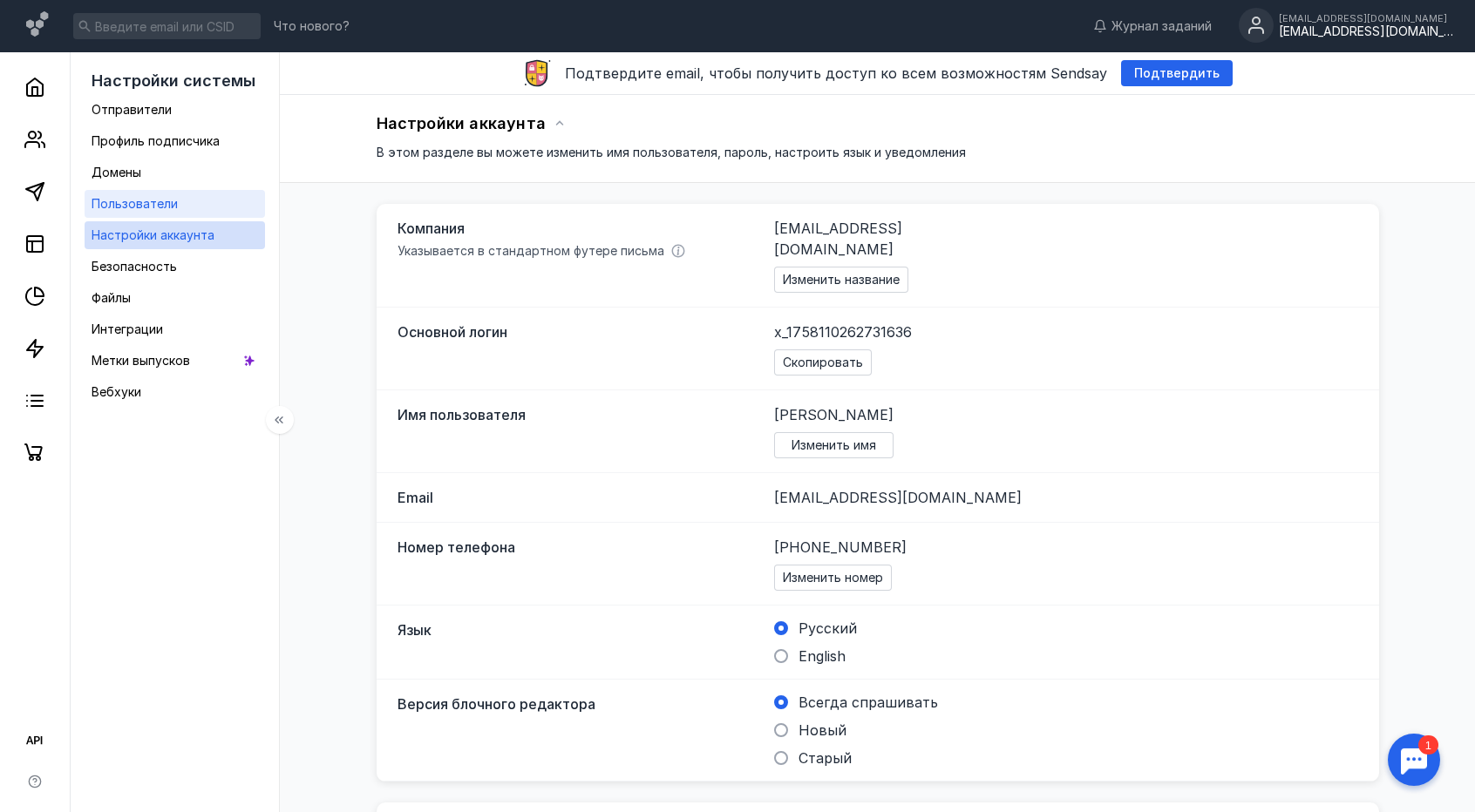
click at [140, 213] on div "Пользователи" at bounding box center [135, 203] width 87 height 21
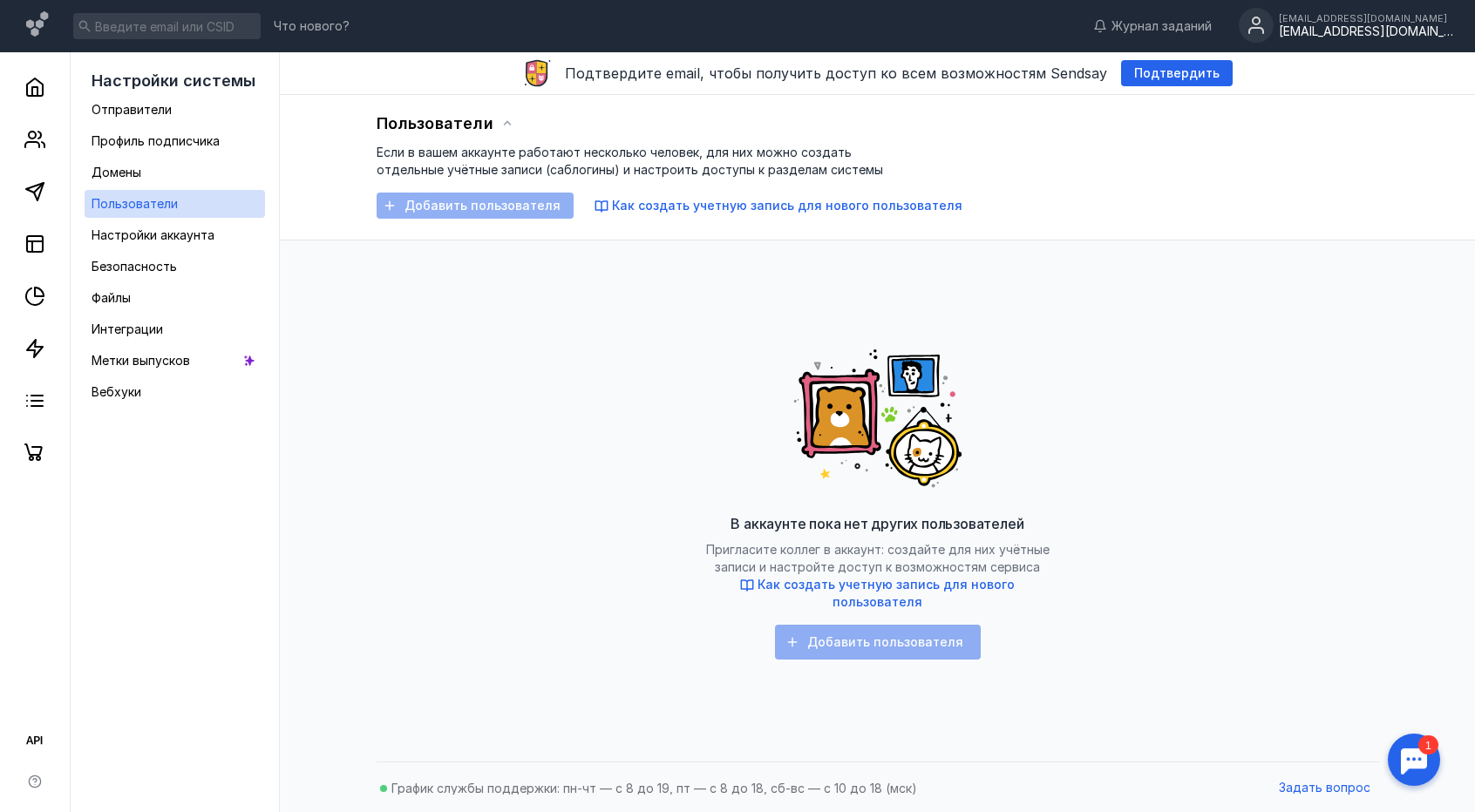
scroll to position [1, 0]
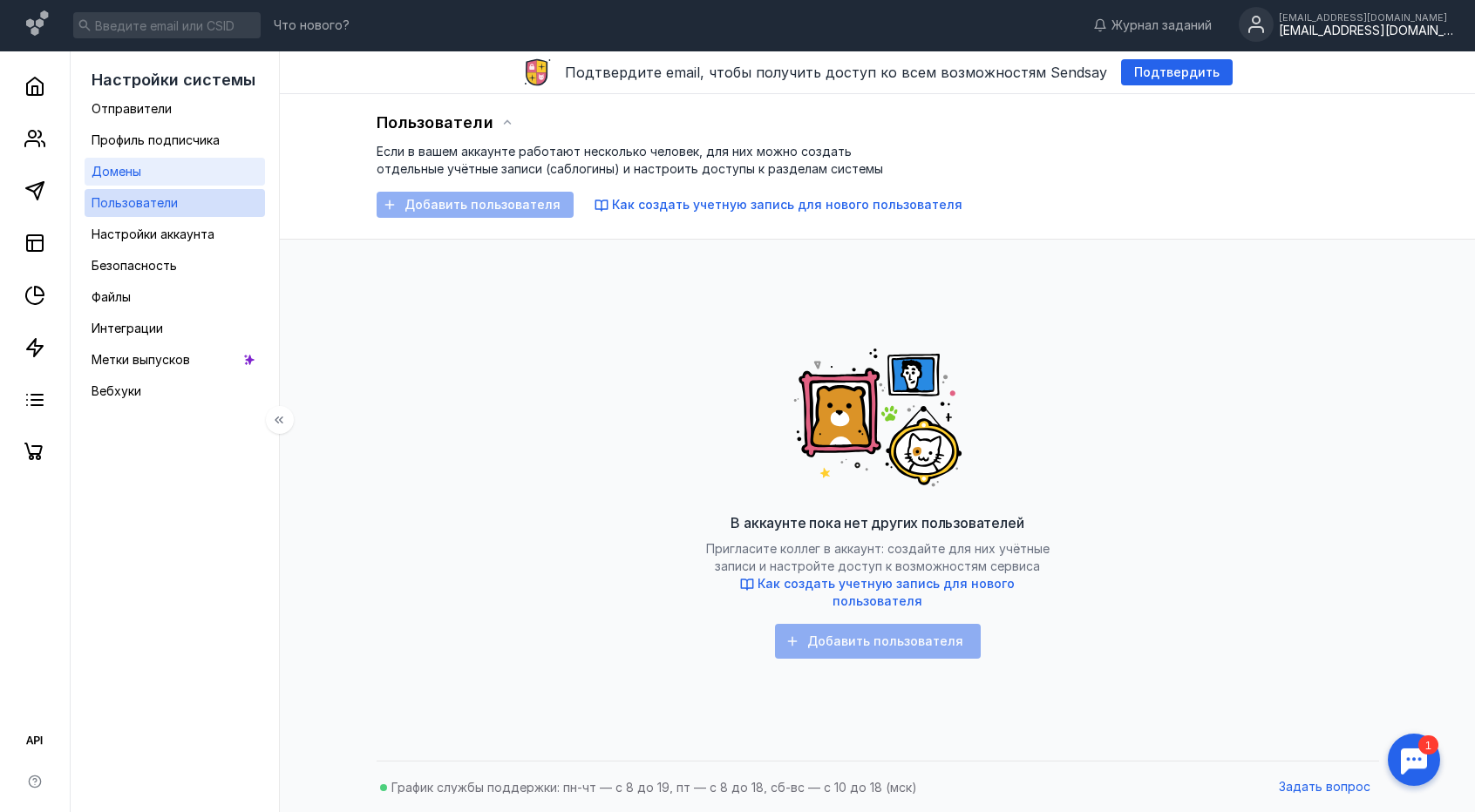
click at [139, 173] on span "Домены" at bounding box center [117, 170] width 50 height 15
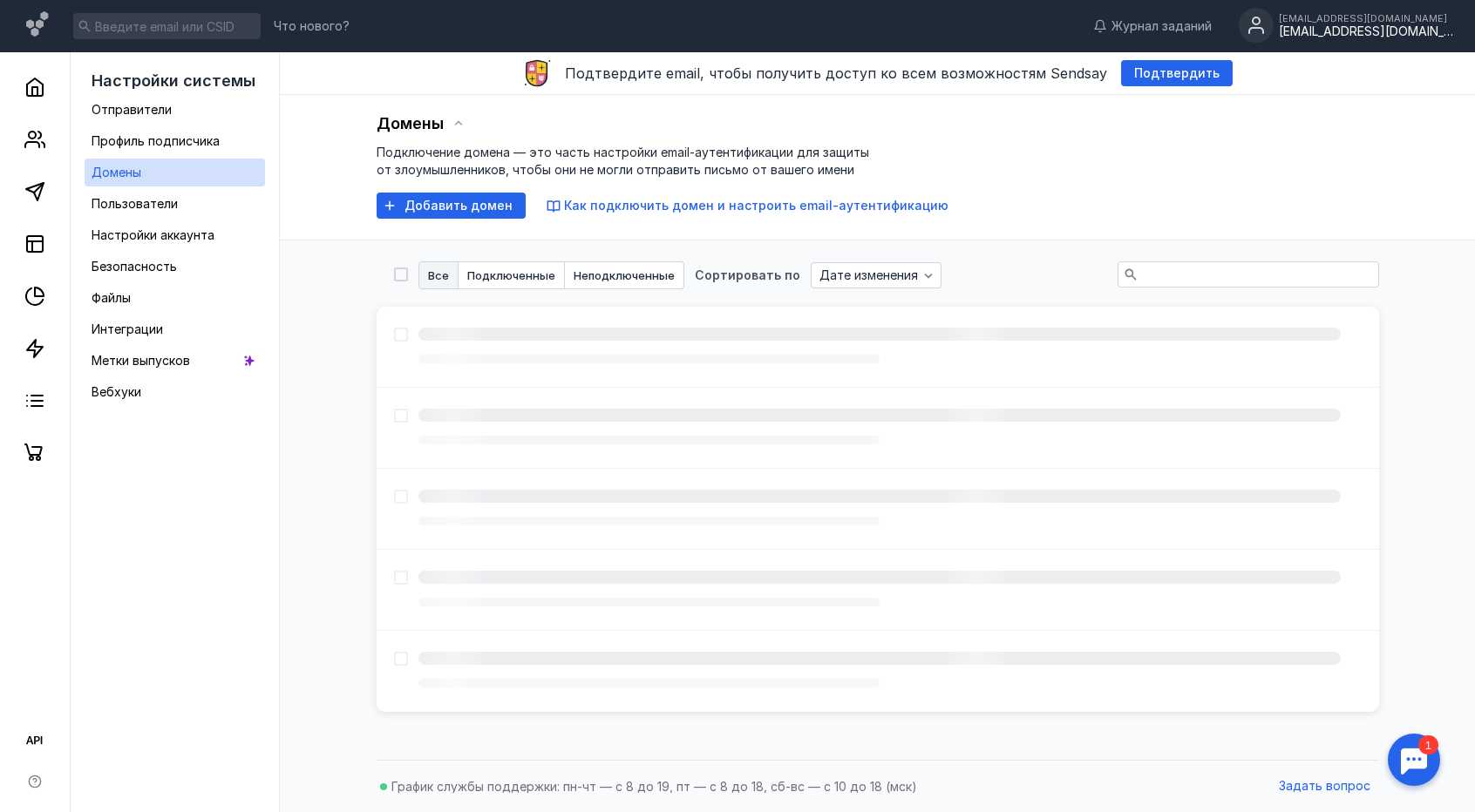
click at [1357, 29] on div "[EMAIL_ADDRESS][DOMAIN_NAME]" at bounding box center [1365, 31] width 174 height 15
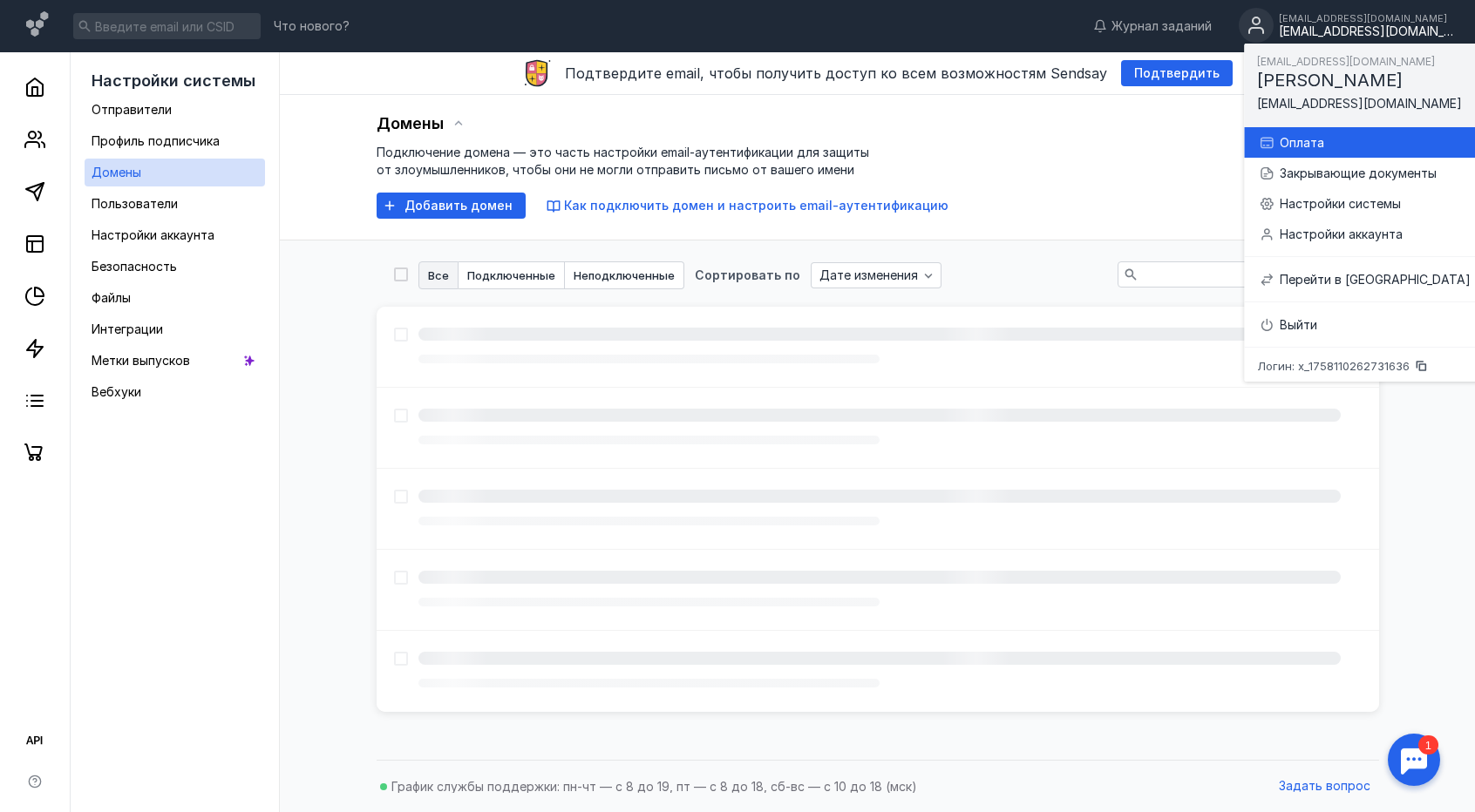
click at [1376, 146] on div "Оплата" at bounding box center [1375, 142] width 191 height 17
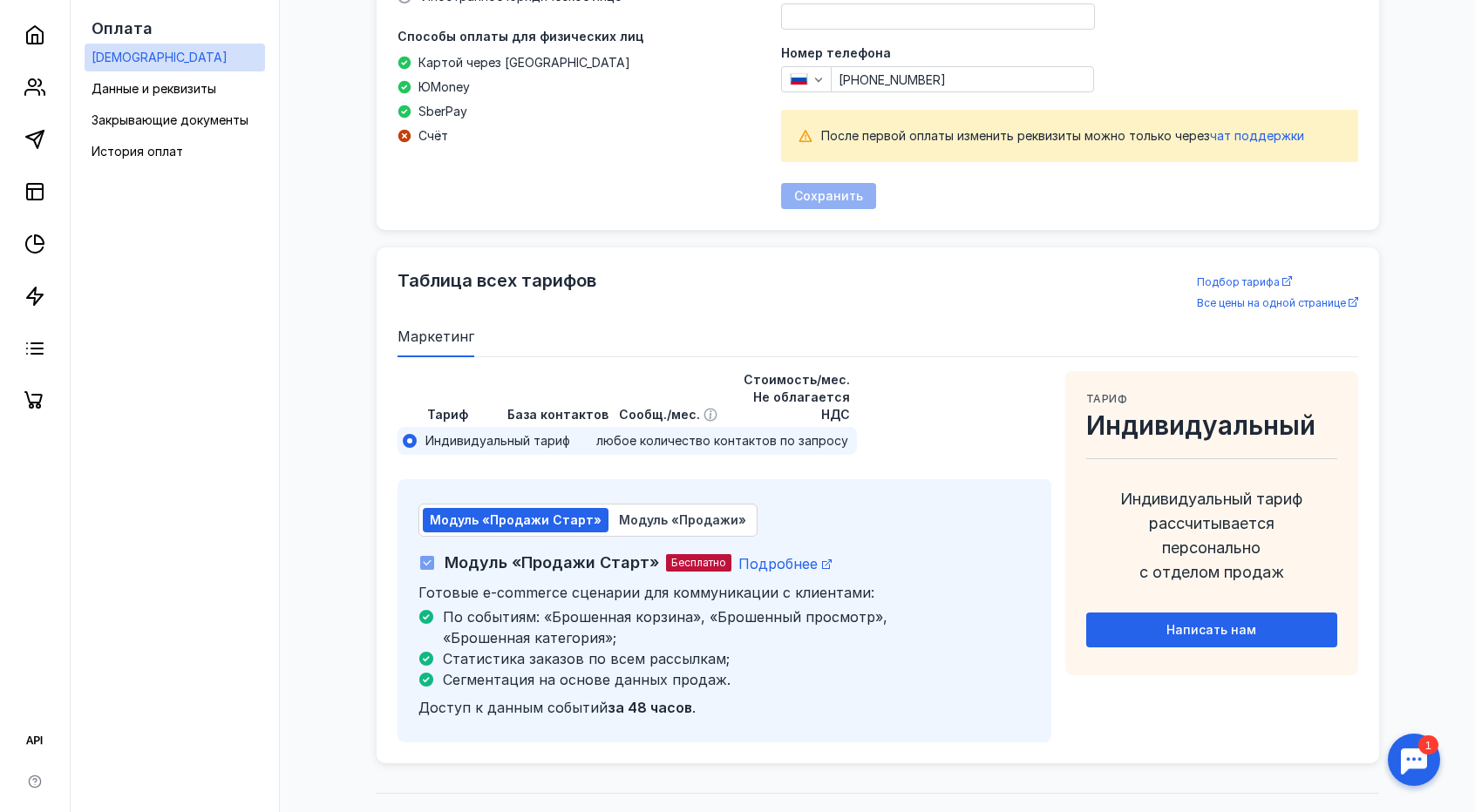
scroll to position [895, 0]
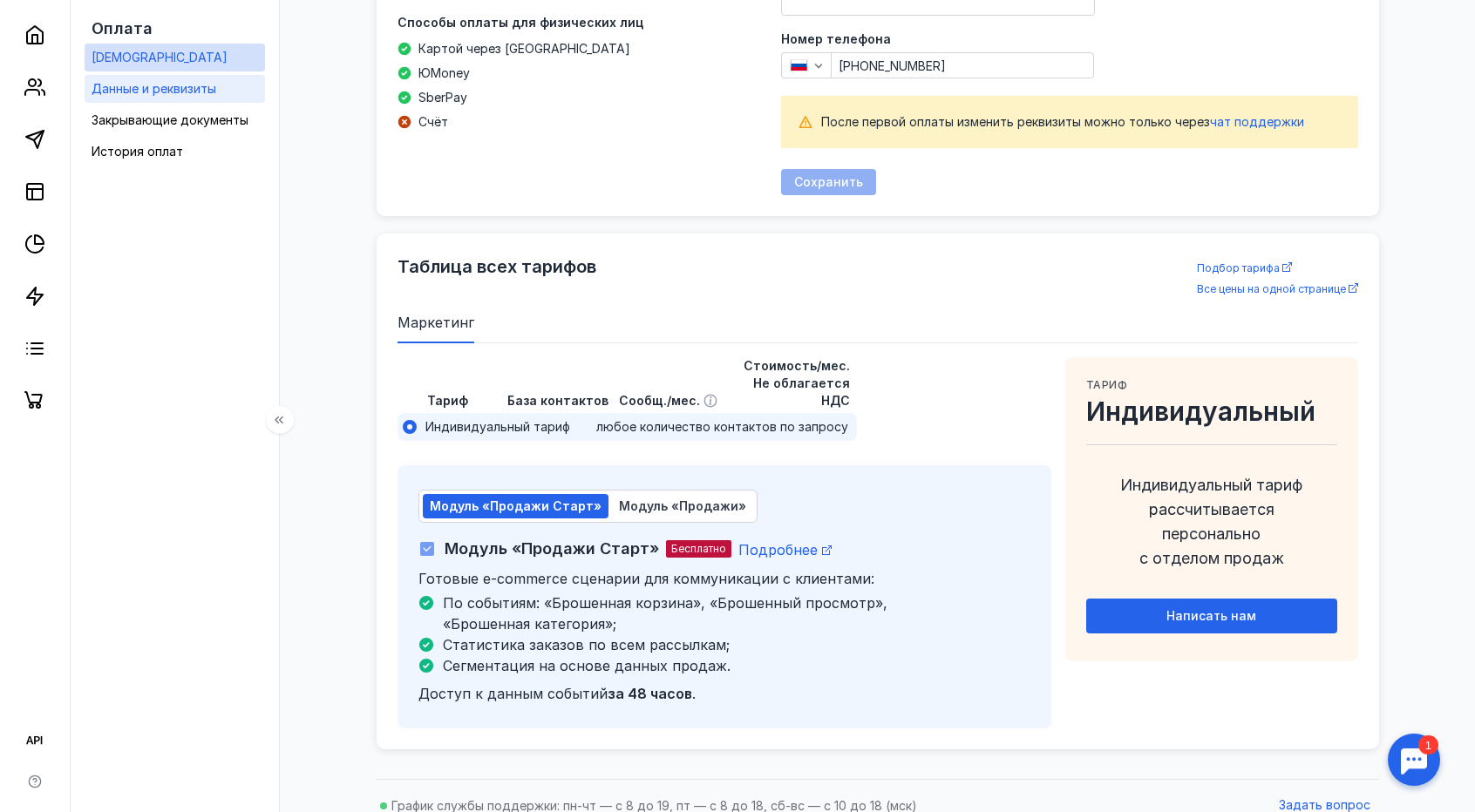
click at [129, 99] on div "Данные и реквизиты" at bounding box center [153, 89] width 125 height 21
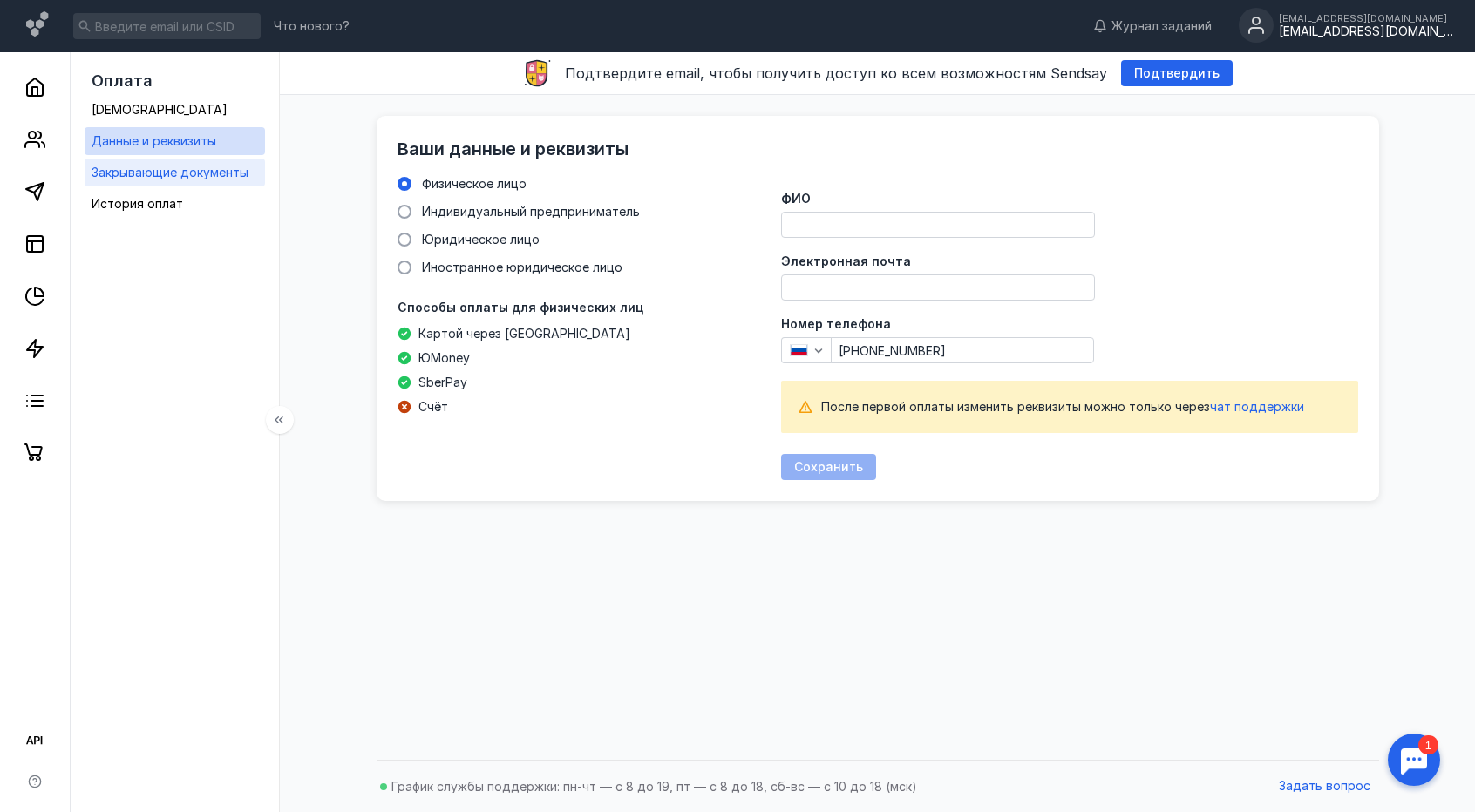
click at [188, 181] on div "Закрывающие документы" at bounding box center [169, 172] width 156 height 21
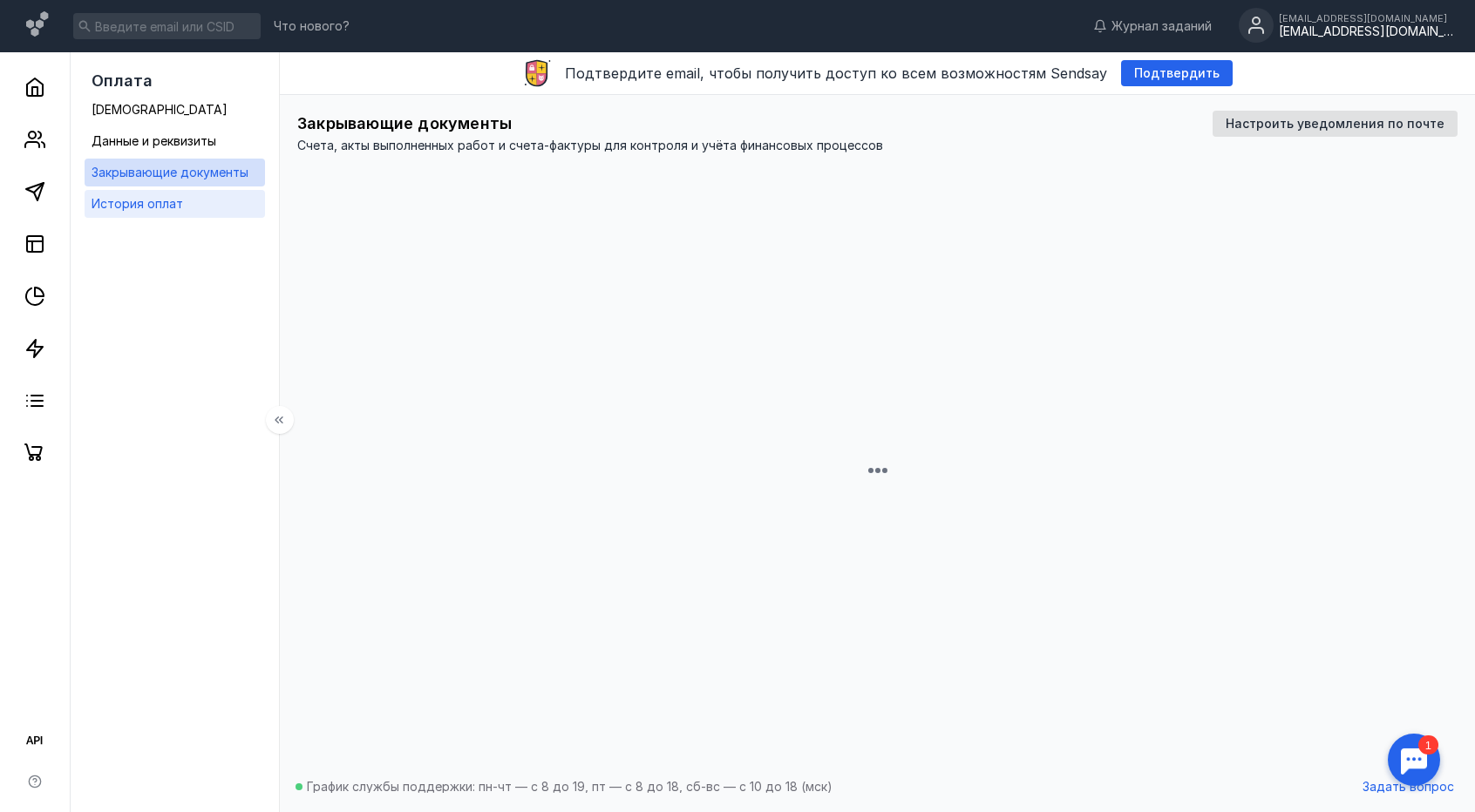
click at [153, 205] on span "История оплат" at bounding box center [138, 203] width 92 height 15
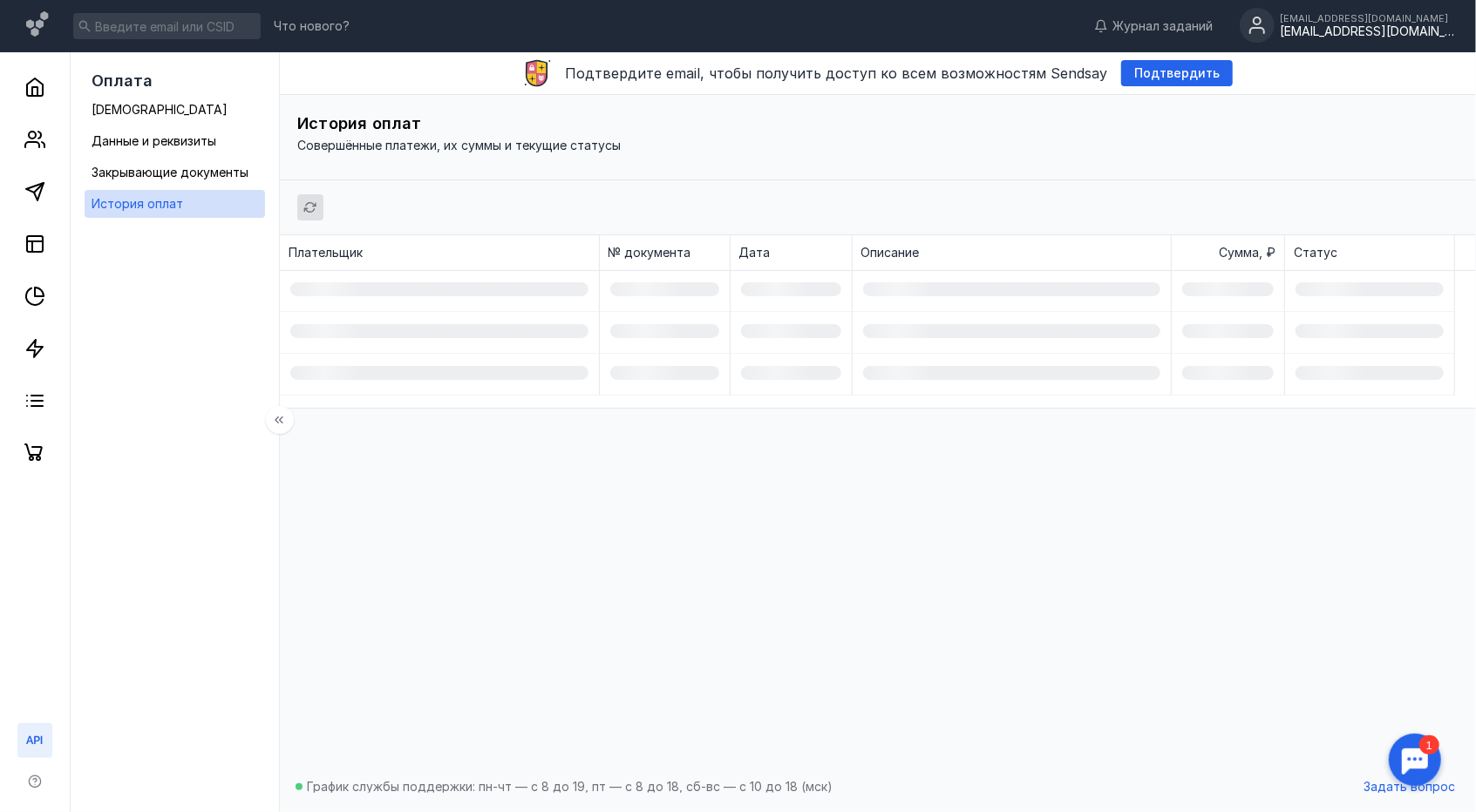
click at [28, 733] on icon at bounding box center [34, 740] width 21 height 21
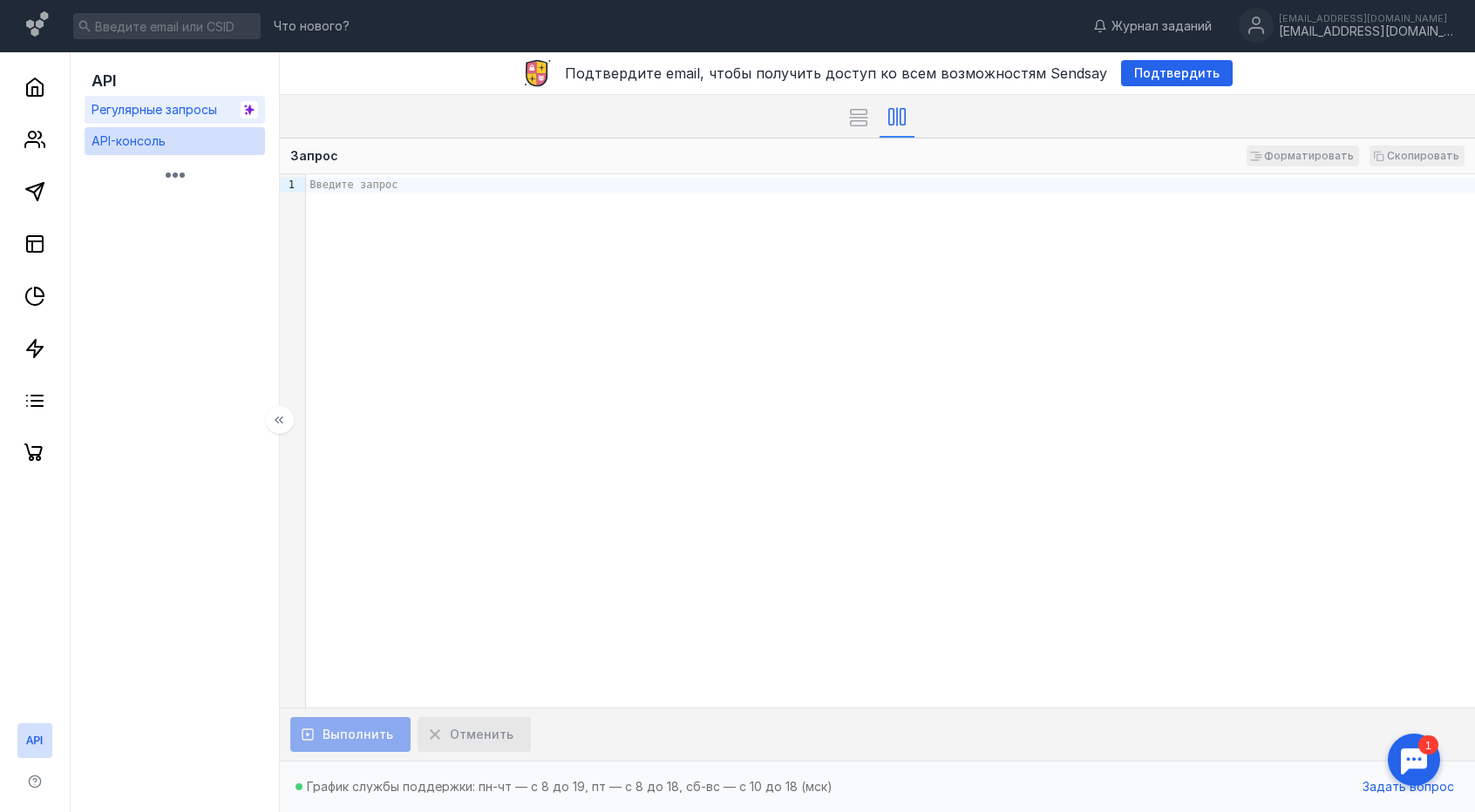
click at [164, 108] on span "Регулярные запросы" at bounding box center [154, 109] width 126 height 15
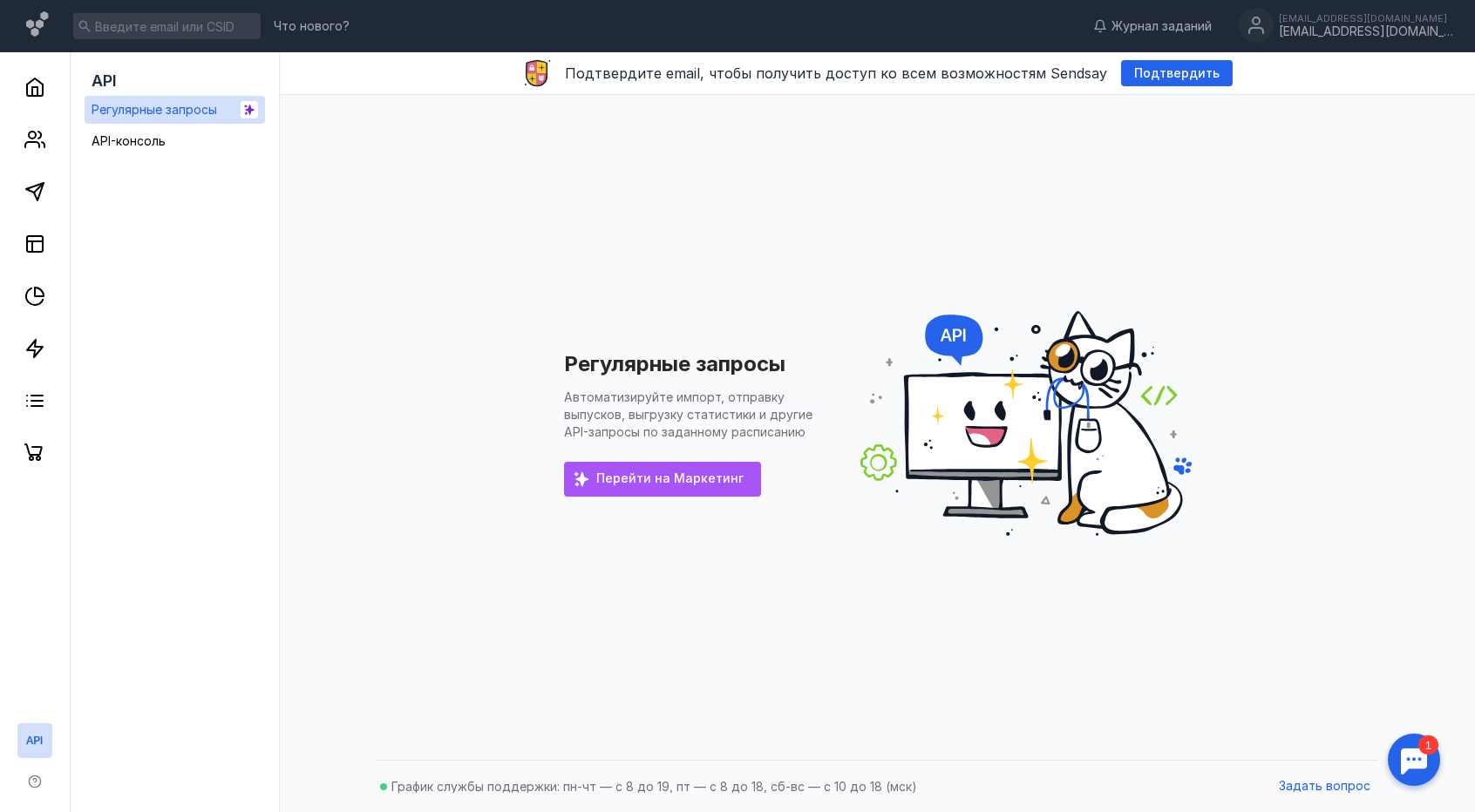
click at [656, 484] on span "Перейти на Маркетинг" at bounding box center [670, 478] width 148 height 15
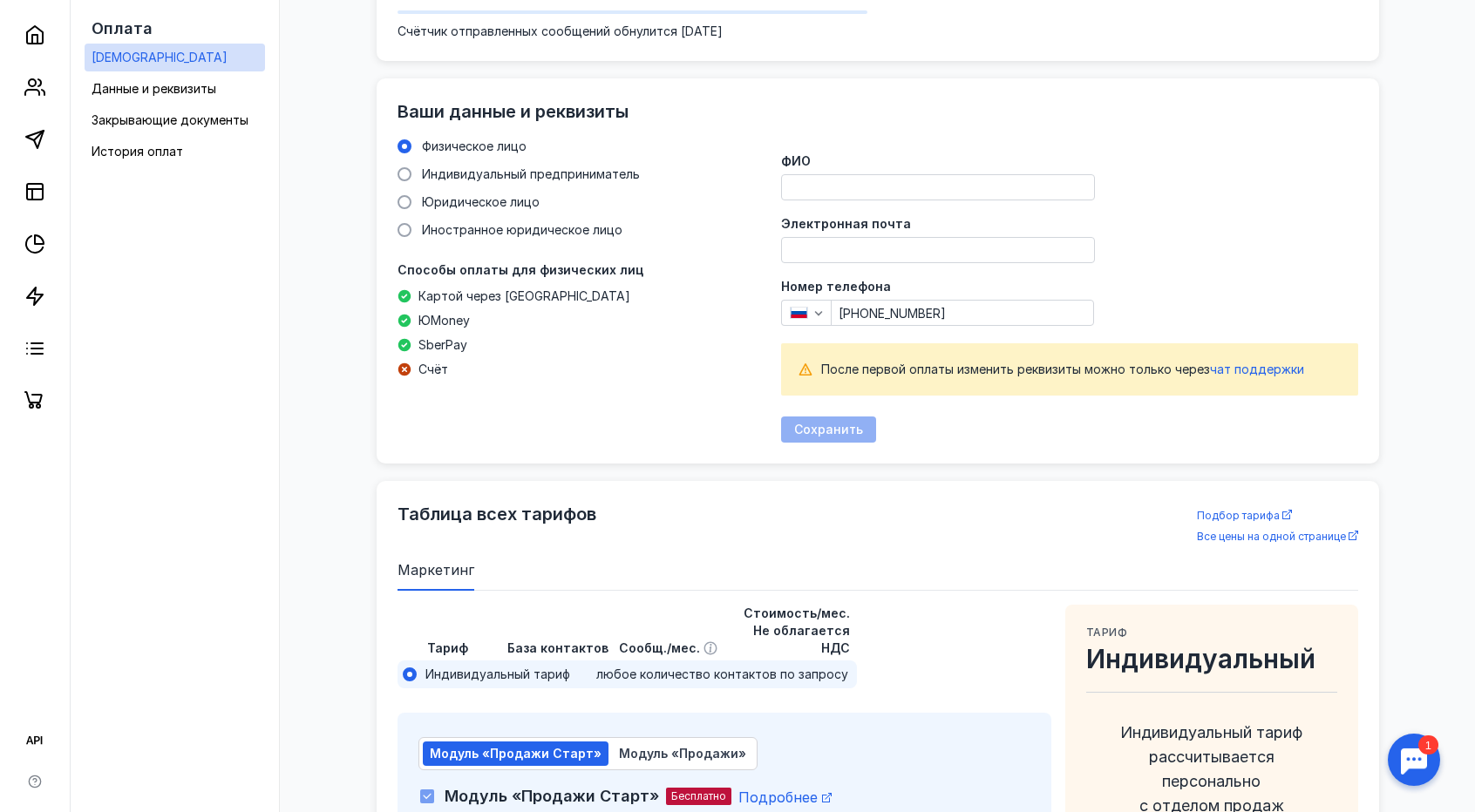
scroll to position [633, 0]
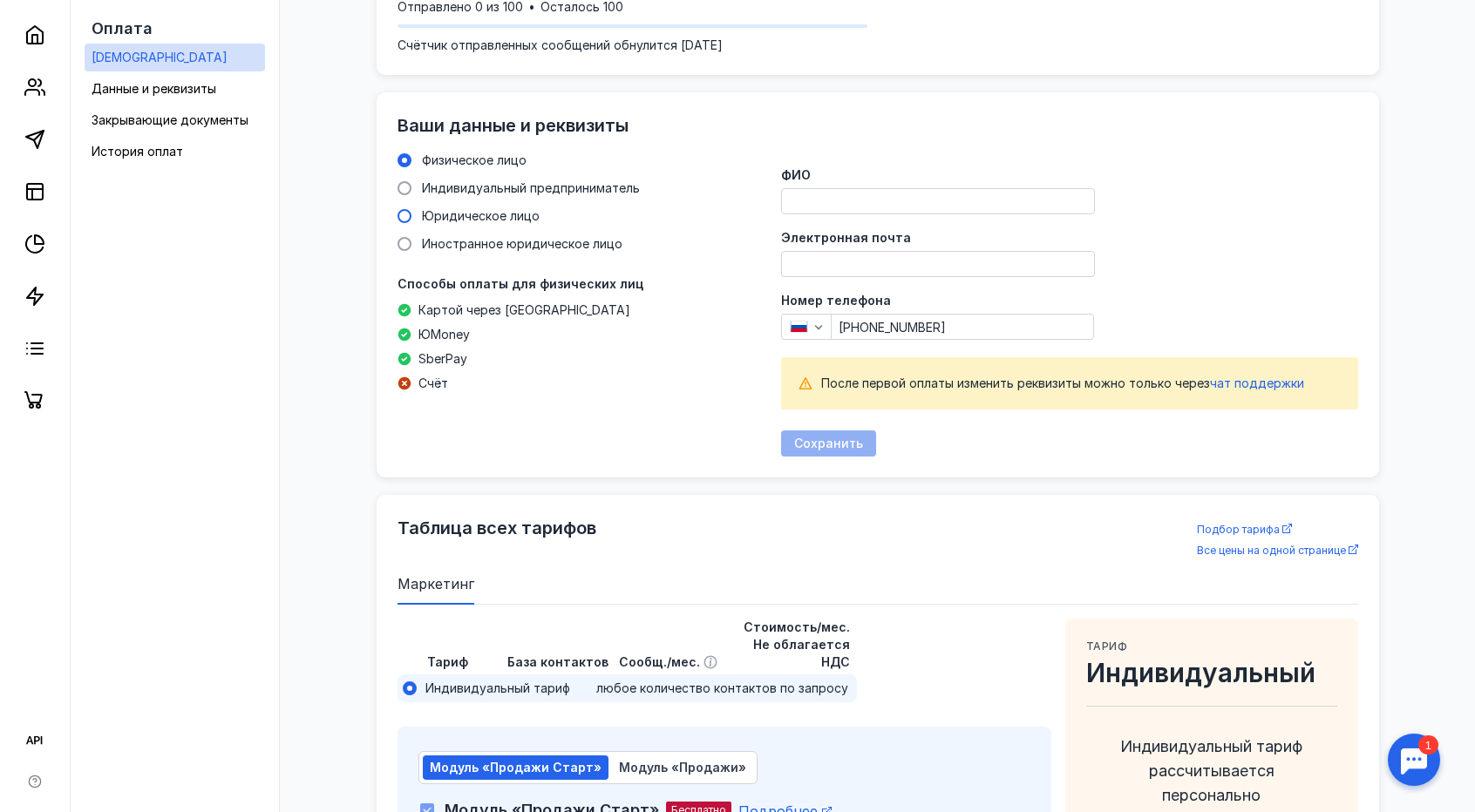
click at [508, 213] on span "Юридическое лицо" at bounding box center [480, 215] width 118 height 15
click at [0, 0] on input "Юридическое лицо" at bounding box center [0, 0] width 0 height 0
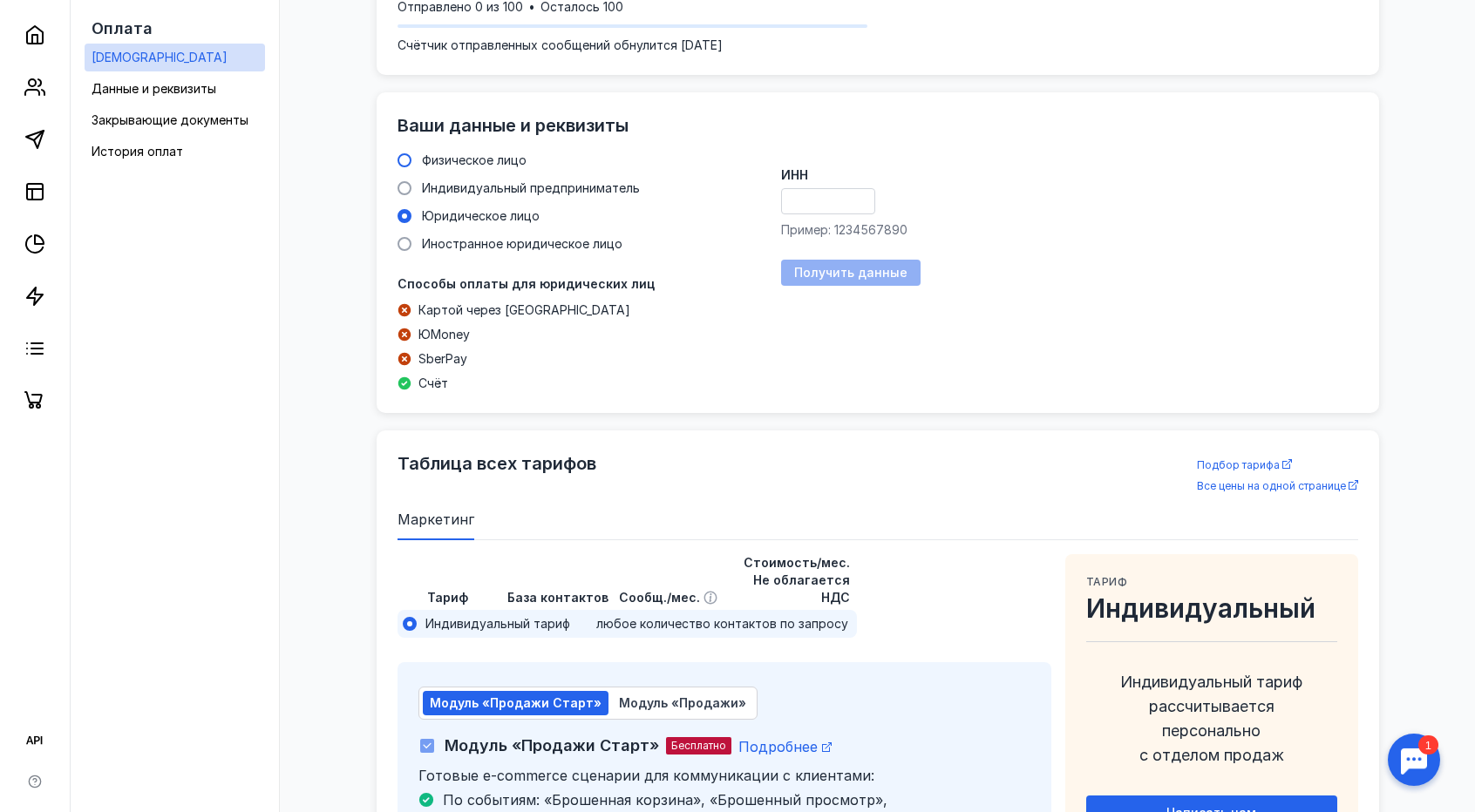
click at [509, 166] on div "Физическое лицо" at bounding box center [473, 159] width 105 height 17
click at [0, 0] on input "Физическое лицо" at bounding box center [0, 0] width 0 height 0
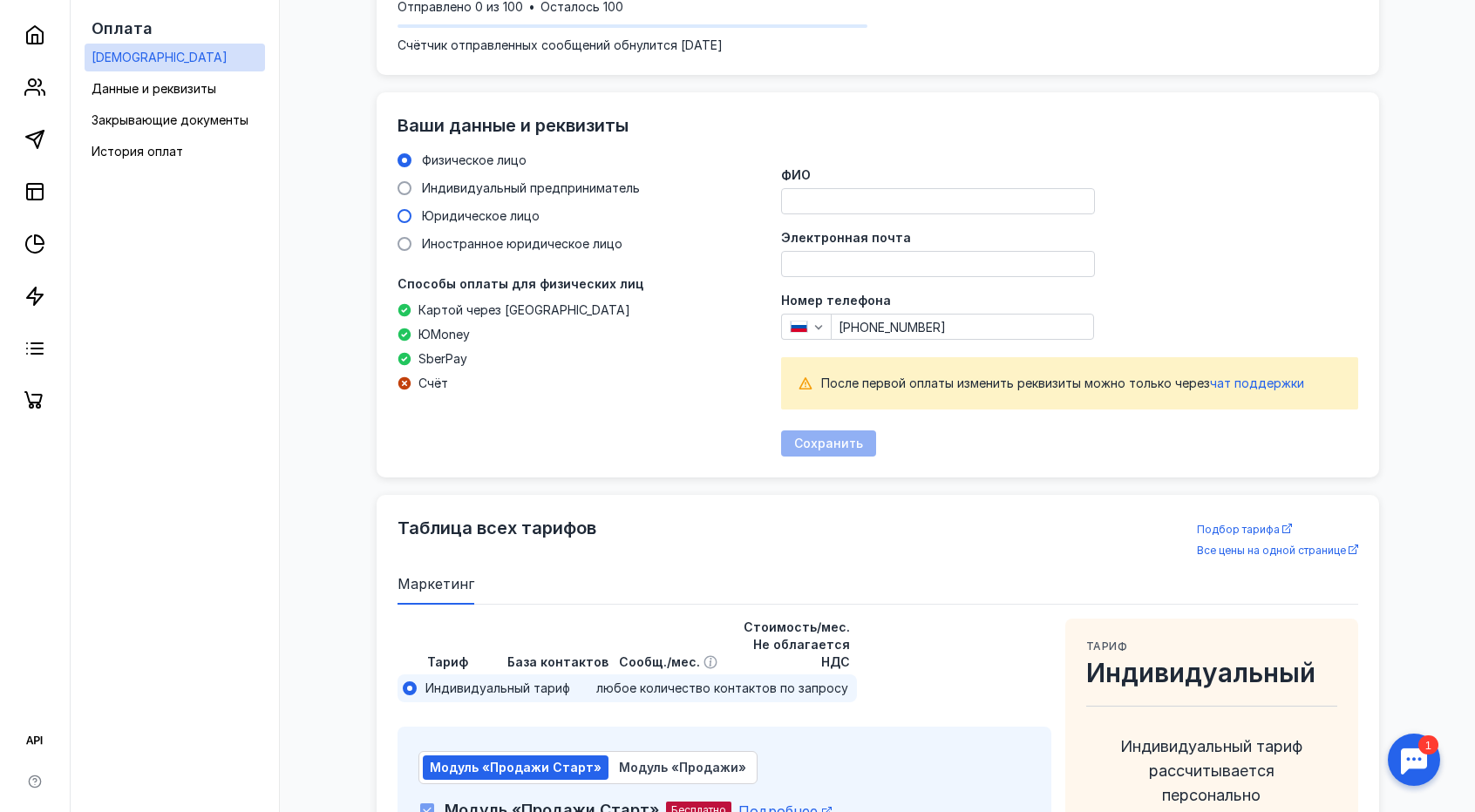
click at [512, 213] on span "Юридическое лицо" at bounding box center [480, 215] width 118 height 15
click at [0, 0] on input "Юридическое лицо" at bounding box center [0, 0] width 0 height 0
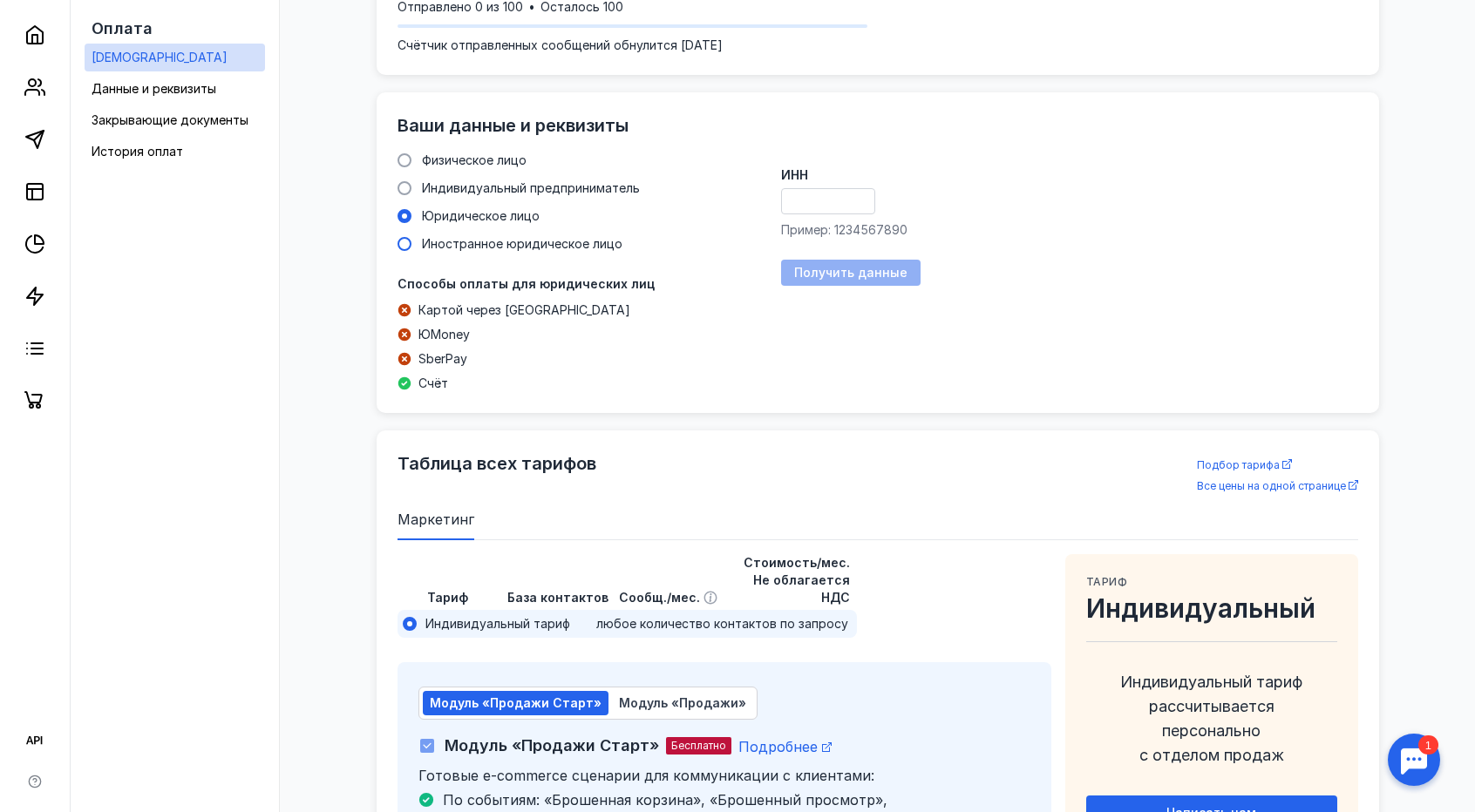
click at [514, 240] on span "Иностранное юридическое лицо" at bounding box center [521, 243] width 200 height 15
click at [0, 0] on input "Иностранное юридическое лицо" at bounding box center [0, 0] width 0 height 0
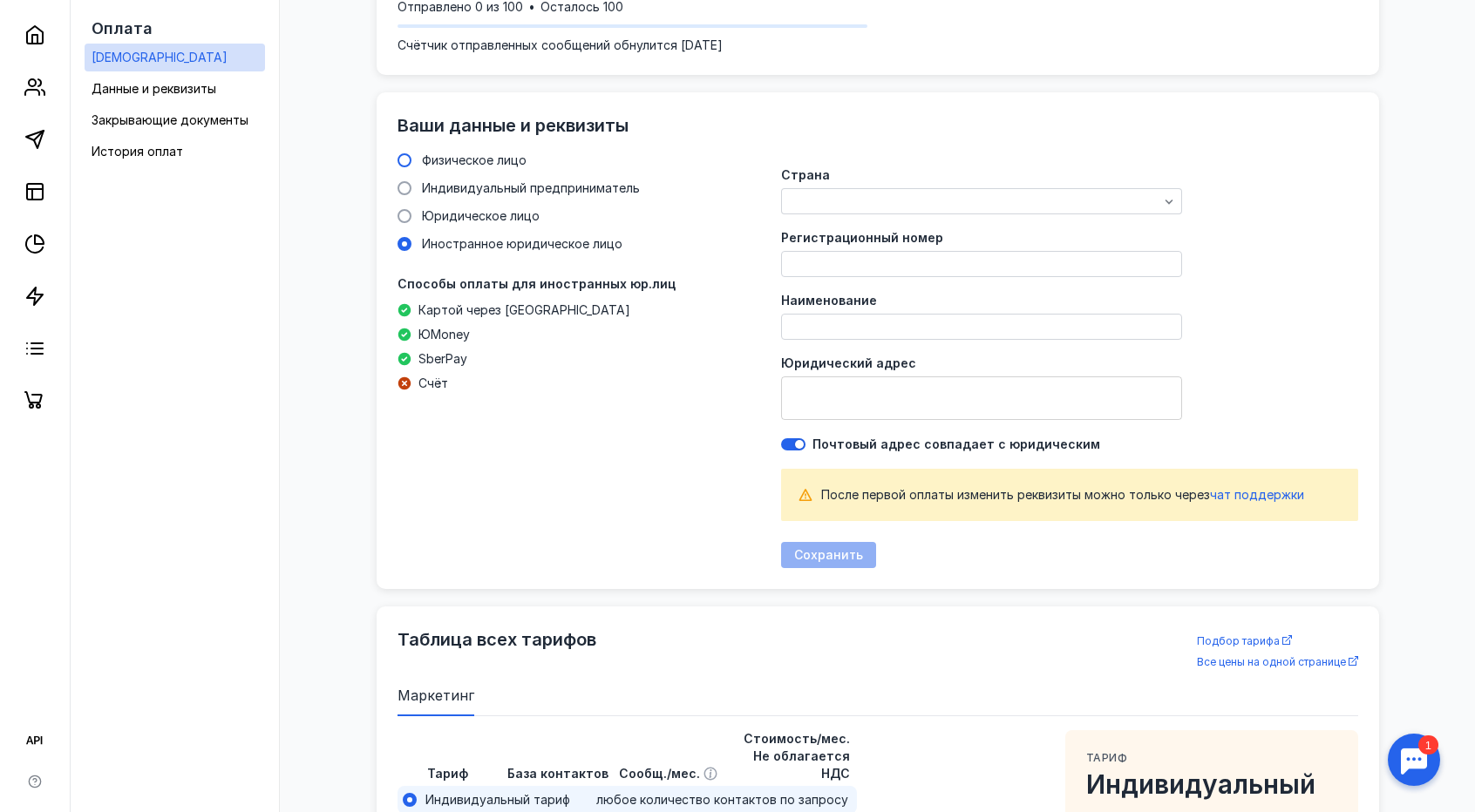
click at [520, 164] on span "Физическое лицо" at bounding box center [473, 159] width 105 height 15
click at [0, 0] on input "Физическое лицо" at bounding box center [0, 0] width 0 height 0
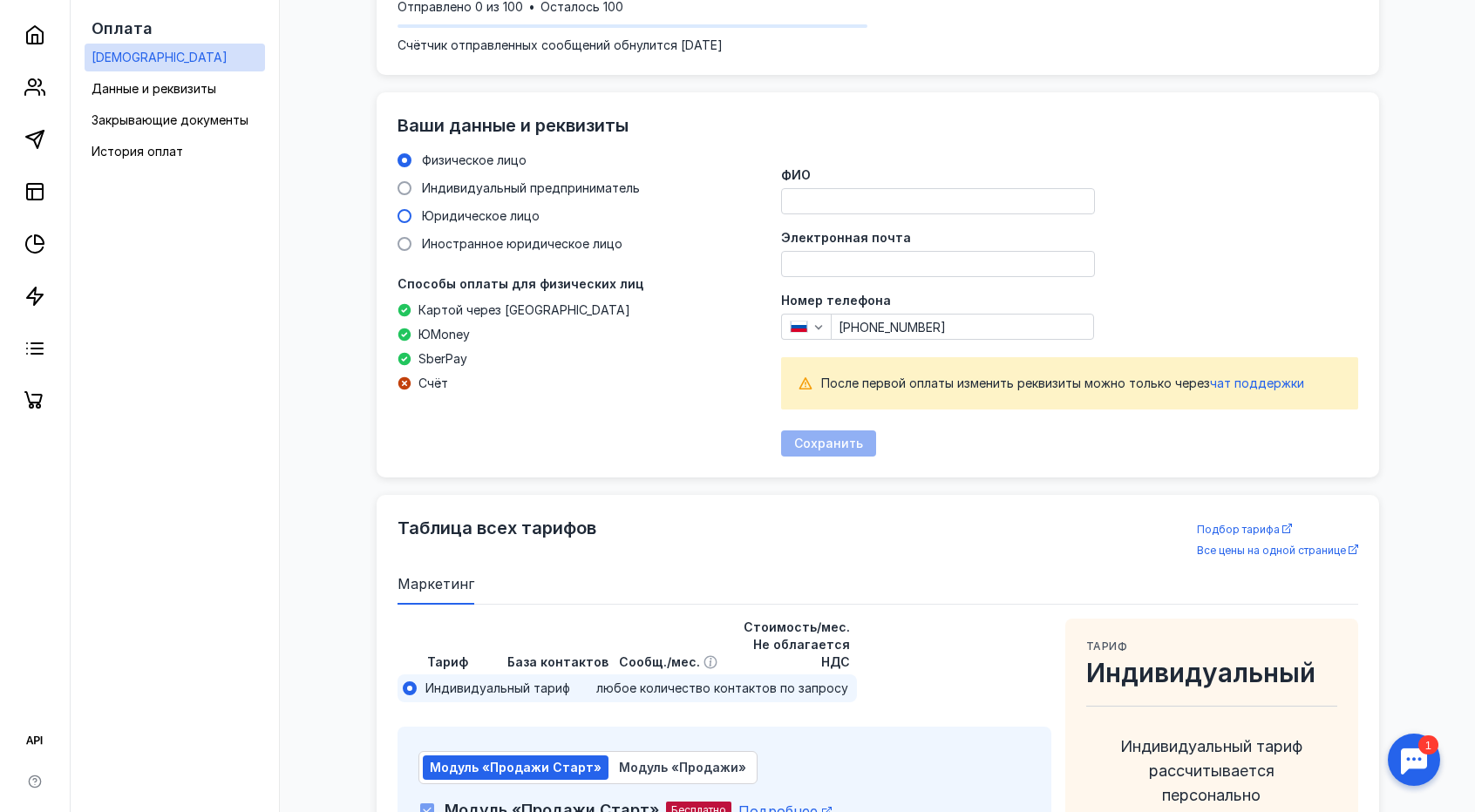
click at [502, 207] on div "Юридическое лицо" at bounding box center [480, 215] width 118 height 17
click at [0, 0] on input "Юридическое лицо" at bounding box center [0, 0] width 0 height 0
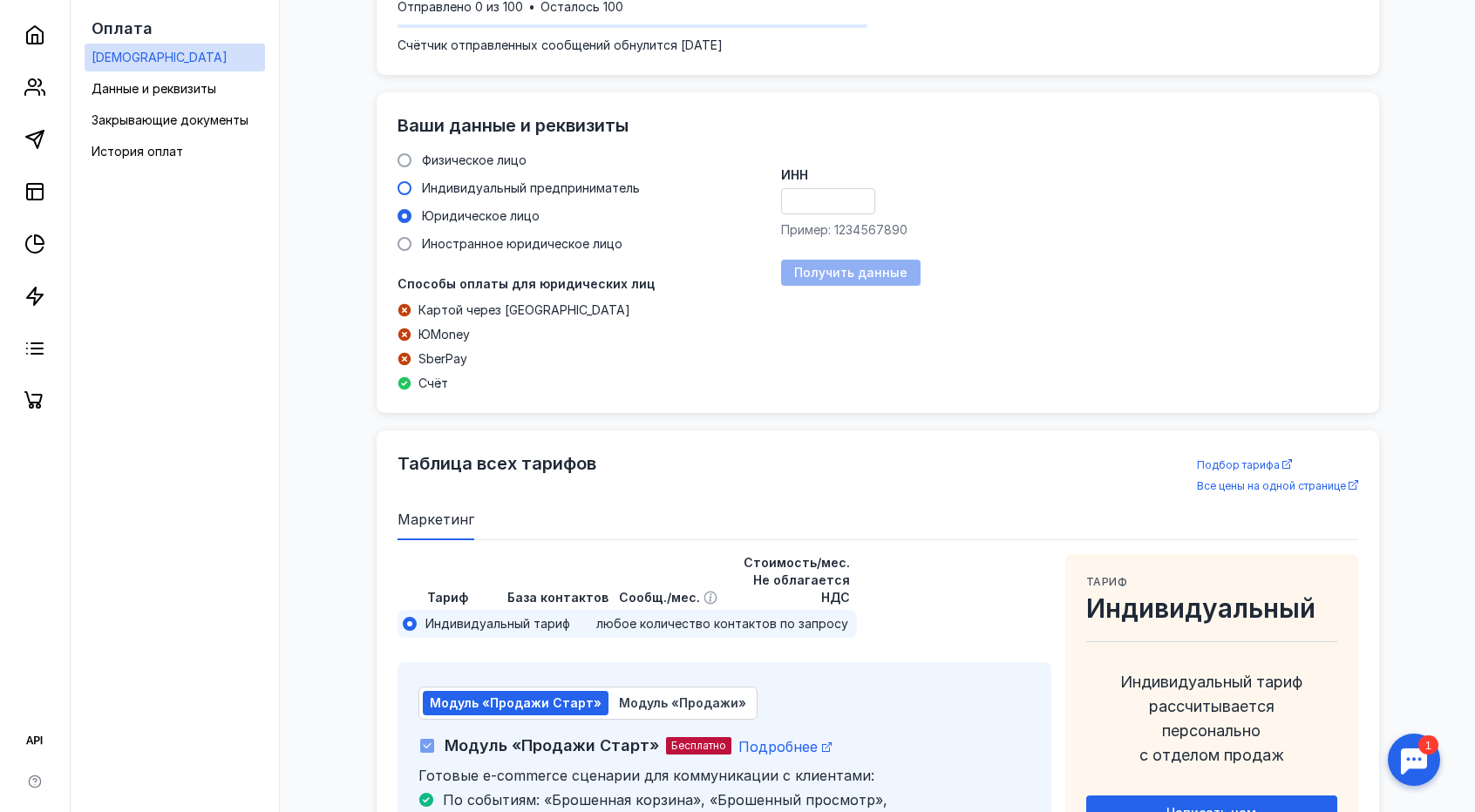
click at [504, 184] on span "Индивидуальный предприниматель" at bounding box center [530, 187] width 218 height 15
click at [0, 0] on input "Индивидуальный предприниматель" at bounding box center [0, 0] width 0 height 0
click at [501, 160] on span "Физическое лицо" at bounding box center [473, 159] width 105 height 15
click at [0, 0] on input "Физическое лицо" at bounding box center [0, 0] width 0 height 0
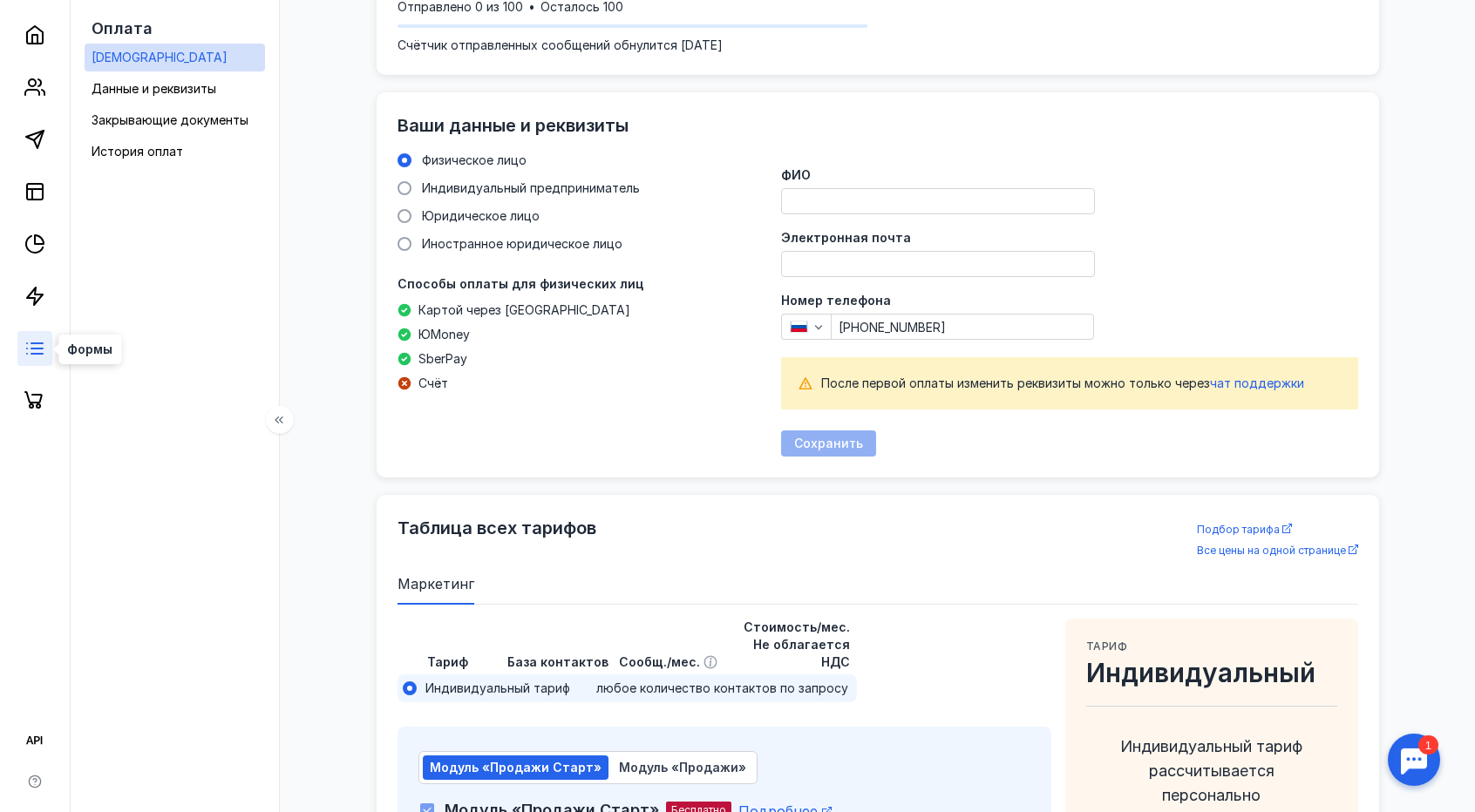
click at [27, 344] on line at bounding box center [27, 344] width 0 height 0
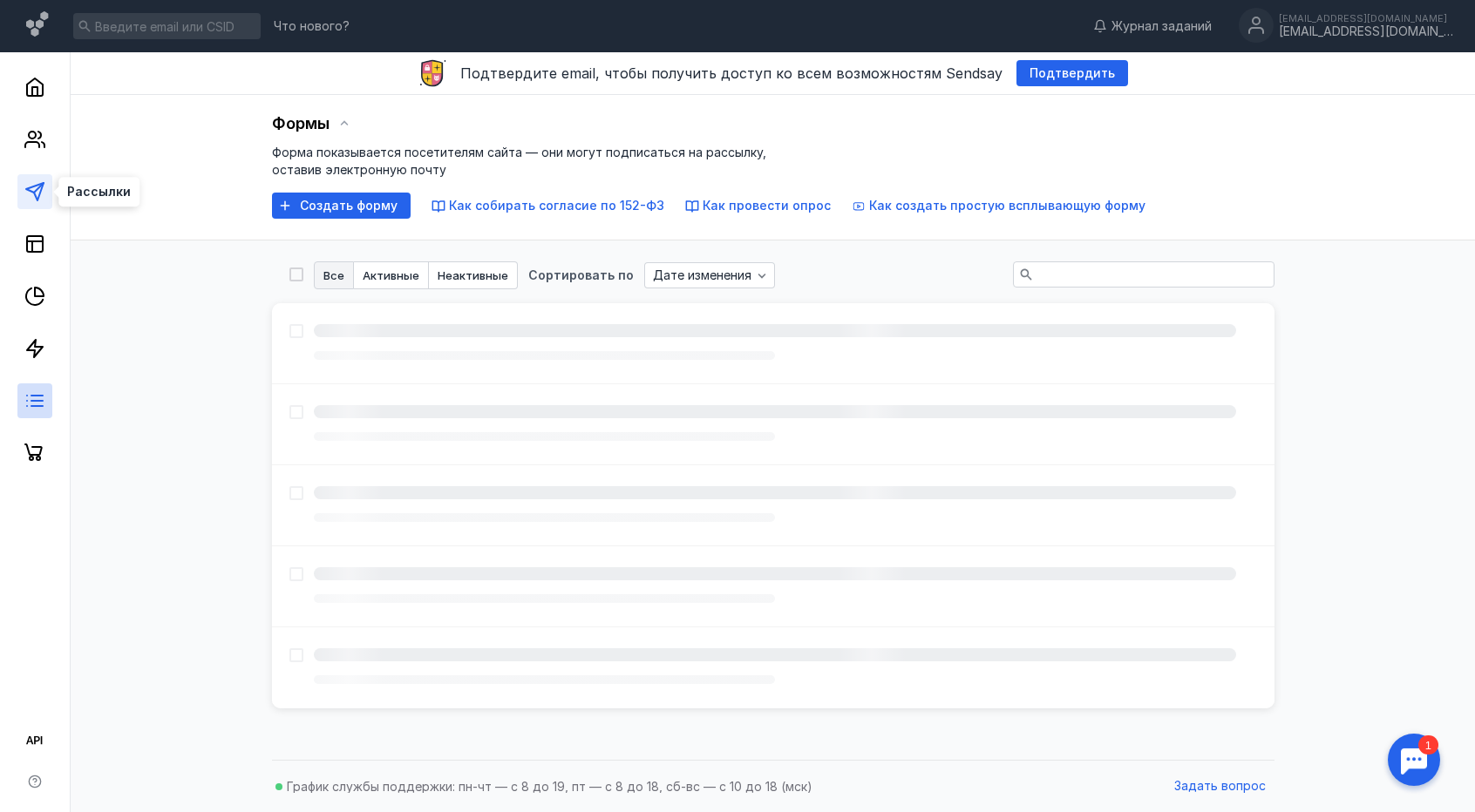
click at [36, 191] on line at bounding box center [39, 188] width 10 height 10
